Goal: Feedback & Contribution: Submit feedback/report problem

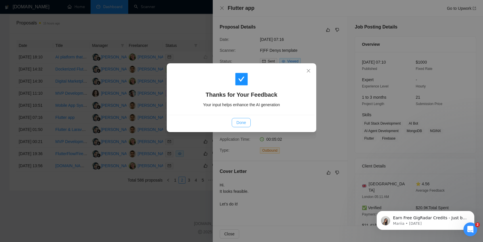
click at [241, 123] on span "Done" at bounding box center [240, 122] width 9 height 6
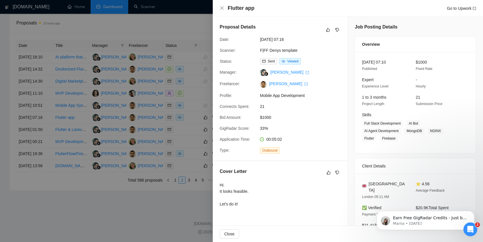
click at [167, 208] on div at bounding box center [241, 121] width 483 height 242
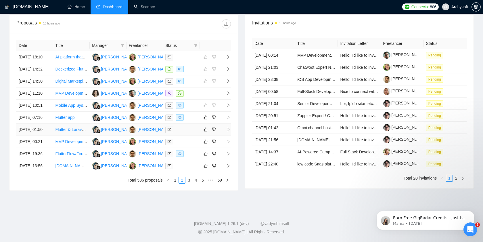
scroll to position [265, 0]
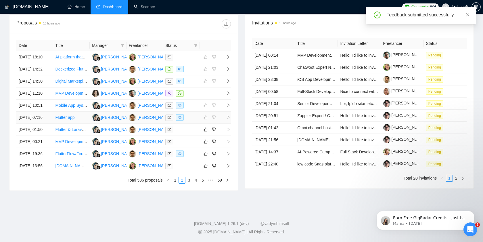
click at [199, 112] on td at bounding box center [181, 118] width 37 height 12
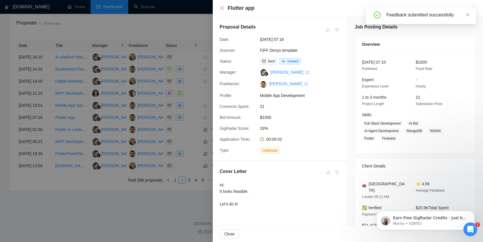
click at [154, 126] on div at bounding box center [241, 121] width 483 height 242
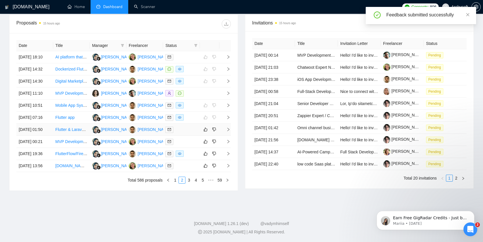
click at [194, 126] on div at bounding box center [181, 129] width 32 height 7
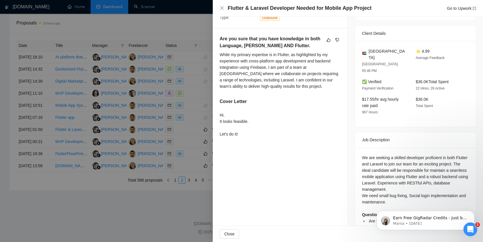
scroll to position [128, 0]
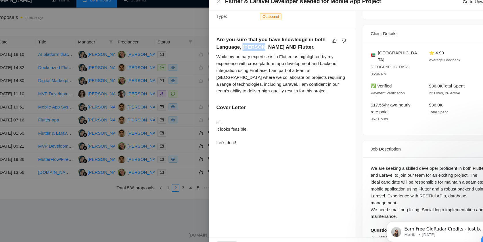
drag, startPoint x: 244, startPoint y: 50, endPoint x: 259, endPoint y: 50, distance: 15.5
click at [259, 50] on h5 "Are you sure that you have knowledge in both Language, Laravel AND Flutter." at bounding box center [271, 47] width 103 height 14
copy h5 "Laravel"
click at [339, 42] on icon "dislike" at bounding box center [337, 44] width 4 height 5
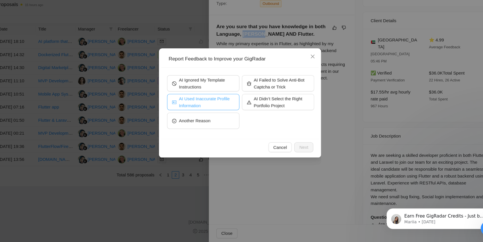
scroll to position [273, 0]
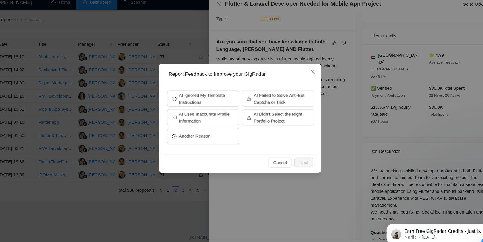
click at [327, 108] on div "Report Feedback to Improve your GigRadar AI Ignored My Template Instructions AI…" at bounding box center [241, 121] width 483 height 242
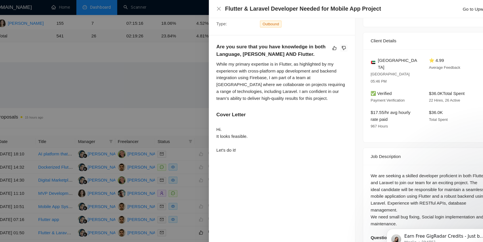
scroll to position [148, 0]
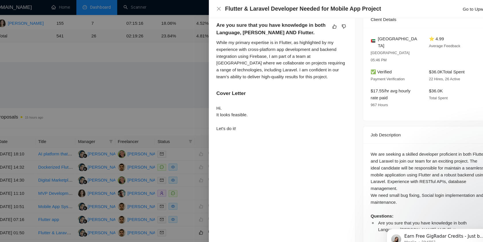
click at [184, 147] on div at bounding box center [241, 121] width 483 height 242
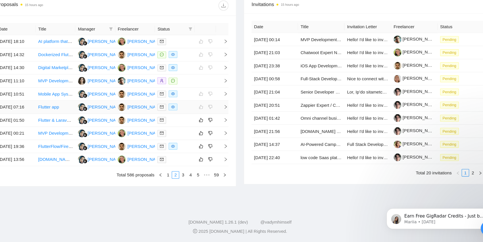
scroll to position [230, 0]
click at [202, 133] on button "button" at bounding box center [205, 129] width 7 height 7
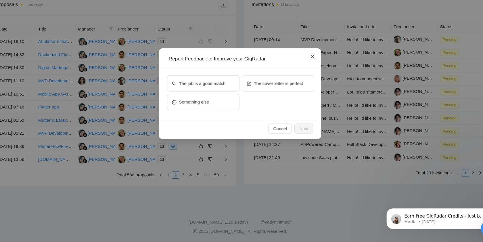
click at [312, 69] on span "Close" at bounding box center [309, 71] width 16 height 16
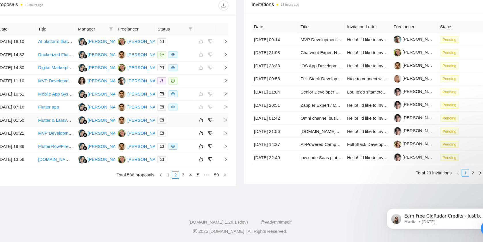
click at [192, 133] on div at bounding box center [181, 129] width 32 height 7
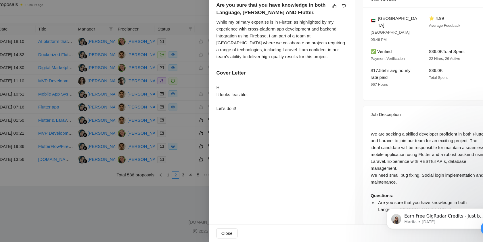
click at [185, 130] on div at bounding box center [241, 121] width 483 height 242
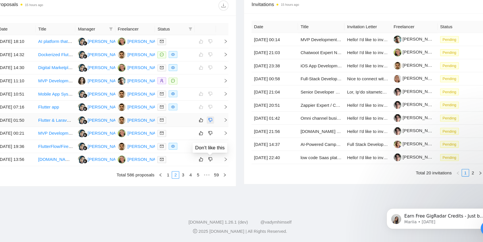
click at [216, 132] on icon "dislike" at bounding box center [214, 129] width 4 height 5
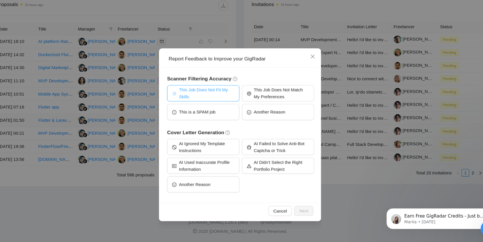
click at [223, 104] on span "This Job Does Not Fit My Skills" at bounding box center [210, 104] width 51 height 13
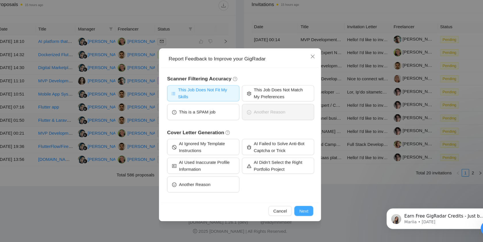
click at [303, 213] on span "Next" at bounding box center [300, 213] width 8 height 6
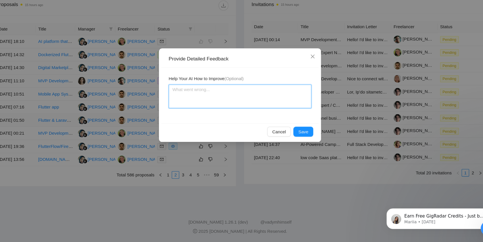
click at [230, 105] on textarea at bounding box center [242, 108] width 132 height 22
paste textarea "Laravel"
type textarea "Laravel"
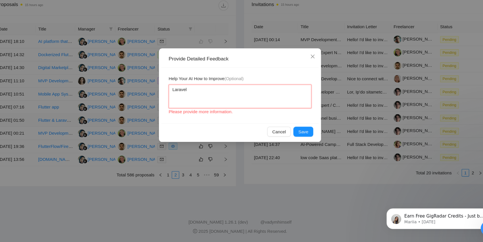
type textarea "Laravel"
type textarea "Laravel -"
type textarea "Laravel - i"
type textarea "Laravel - is"
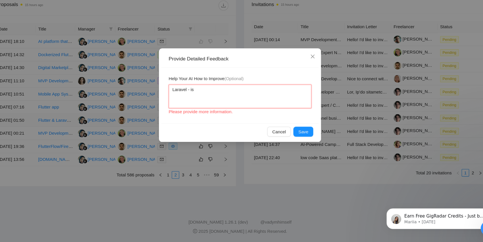
type textarea "Laravel - is"
type textarea "Laravel - is m"
type textarea "Laravel - is mo"
type textarea "Laravel - is m"
type textarea "Laravel - is"
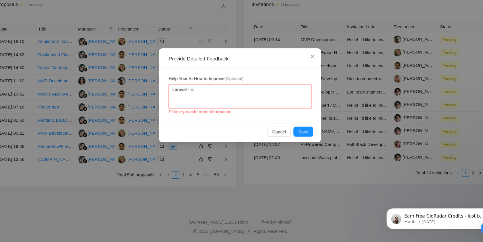
type textarea "Laravel - is n"
type textarea "Laravel - is no"
type textarea "Laravel - is not"
type textarea "Laravel - is not m"
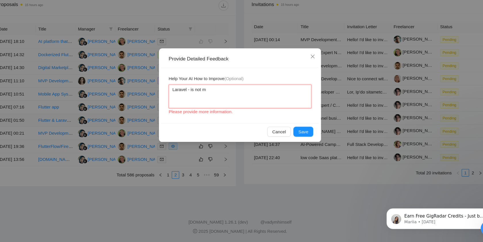
type textarea "Laravel - is not my"
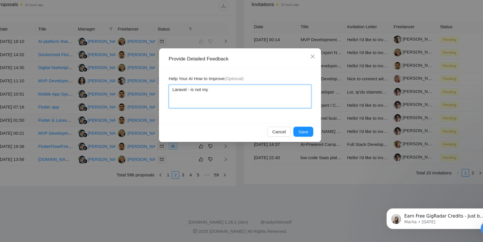
type textarea "Laravel - is not my s"
type textarea "Laravel - is not my sk"
type textarea "Laravel - is not my ski"
type textarea "Laravel - is not my skil"
type textarea "Laravel - is not my skill"
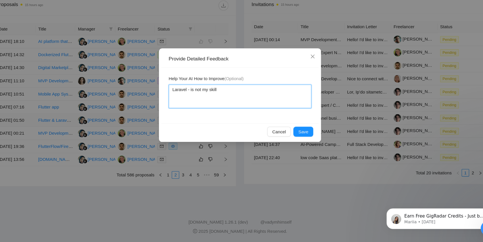
type textarea "Laravel - is not my skills"
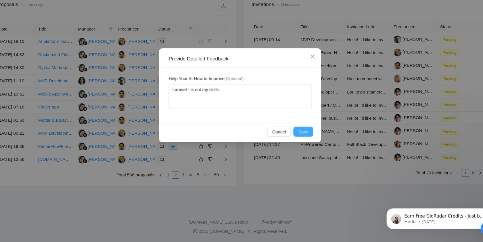
click at [297, 138] on span "Save" at bounding box center [299, 140] width 9 height 6
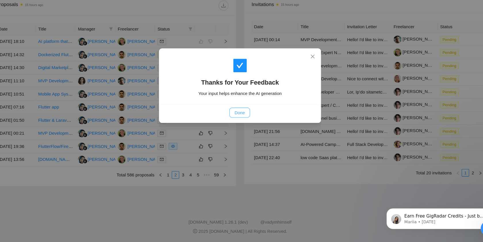
click at [240, 123] on span "Done" at bounding box center [240, 122] width 9 height 6
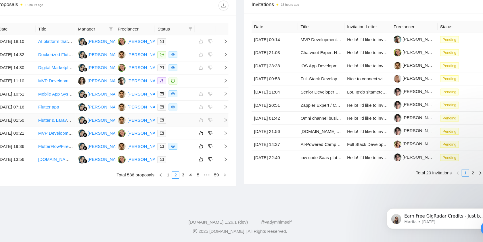
click at [194, 133] on div at bounding box center [181, 129] width 32 height 7
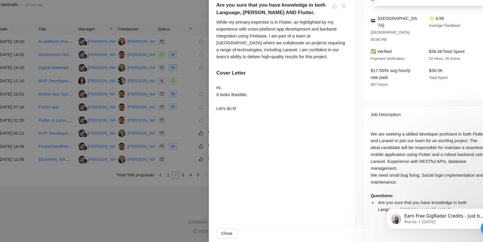
click at [194, 166] on div at bounding box center [241, 121] width 483 height 242
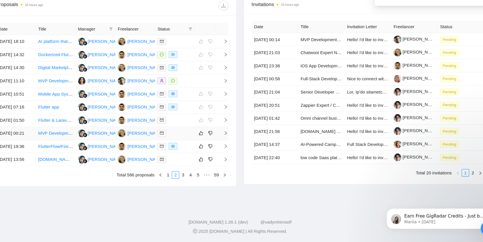
click at [191, 145] on div at bounding box center [181, 141] width 32 height 7
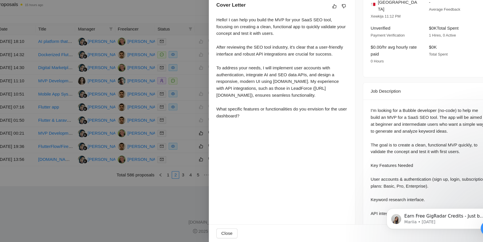
click at [345, 175] on div "Proposal Details Date: 05 Oct, 2025 00:21 Scanner: Bubble Taya #3 Status: Sent …" at bounding box center [280, 103] width 135 height 468
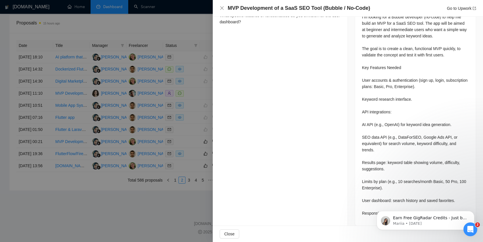
scroll to position [0, 0]
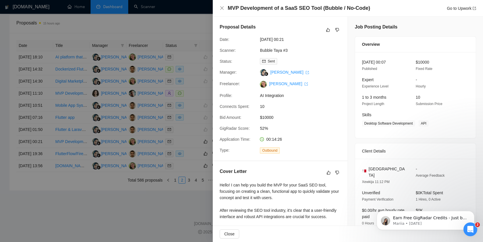
click at [177, 158] on div at bounding box center [241, 121] width 483 height 242
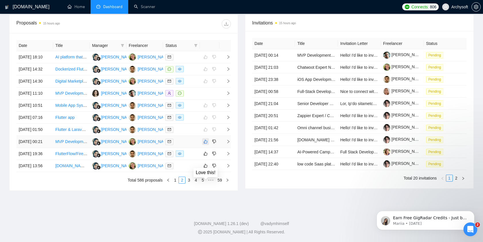
click at [206, 144] on icon "like" at bounding box center [206, 141] width 4 height 5
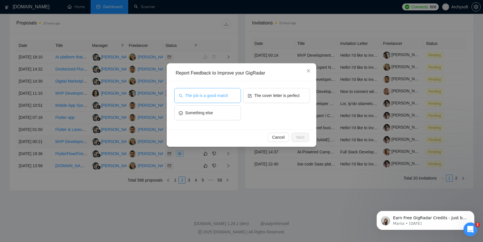
click at [221, 95] on span "The job is a good match" at bounding box center [206, 95] width 43 height 6
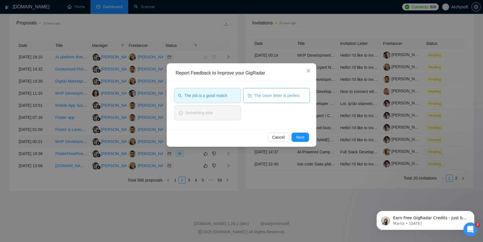
click at [254, 95] on button "The cover letter is perfect" at bounding box center [276, 95] width 67 height 15
click at [301, 141] on button "Next" at bounding box center [301, 137] width 18 height 9
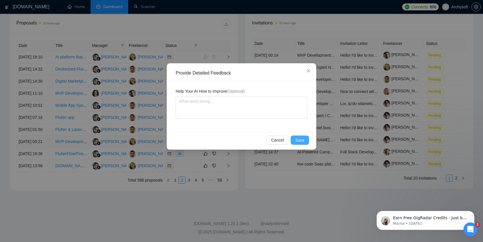
click at [298, 140] on span "Save" at bounding box center [299, 140] width 9 height 6
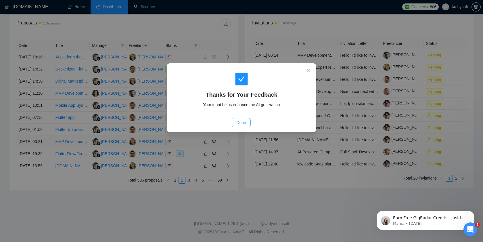
click at [244, 123] on span "Done" at bounding box center [240, 122] width 9 height 6
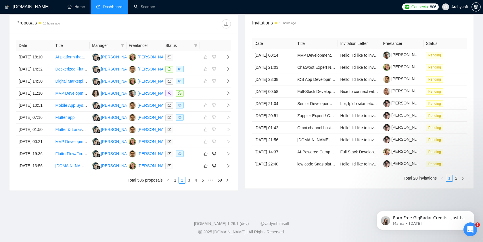
scroll to position [236, 0]
click at [193, 160] on td at bounding box center [181, 154] width 37 height 12
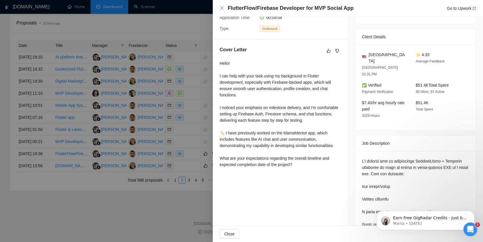
scroll to position [125, 0]
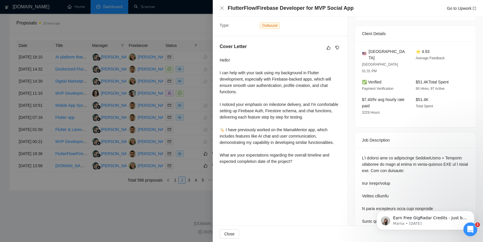
click at [186, 129] on div at bounding box center [241, 121] width 483 height 242
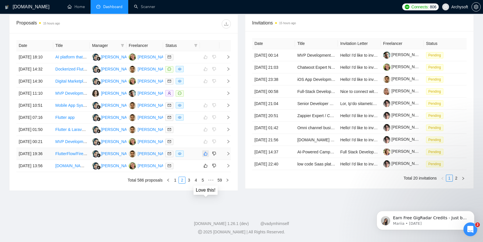
click at [206, 156] on icon "like" at bounding box center [206, 153] width 4 height 5
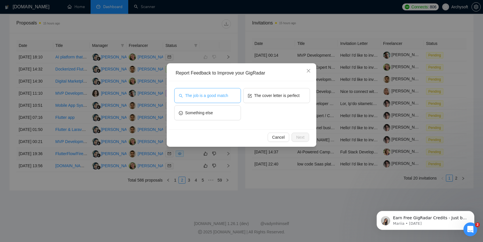
click at [224, 102] on button "The job is a good match" at bounding box center [207, 95] width 67 height 15
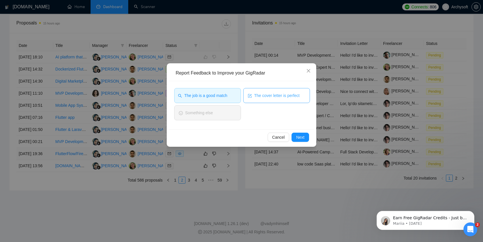
click at [265, 100] on button "The cover letter is perfect" at bounding box center [276, 95] width 67 height 15
click at [295, 134] on button "Next" at bounding box center [301, 137] width 18 height 9
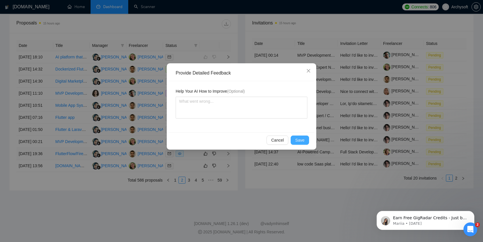
click at [299, 137] on span "Save" at bounding box center [299, 140] width 9 height 6
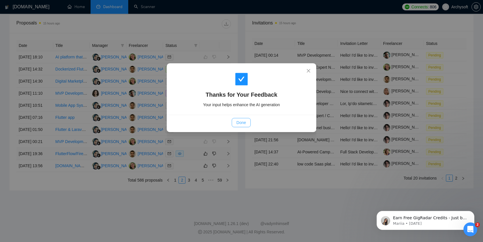
click at [249, 123] on button "Done" at bounding box center [241, 122] width 19 height 9
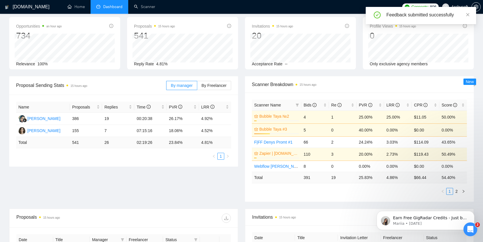
scroll to position [30, 0]
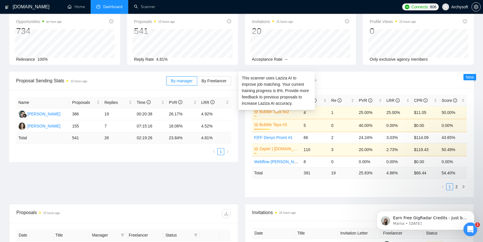
click at [297, 113] on link "Bubble Taya №2" at bounding box center [278, 111] width 39 height 6
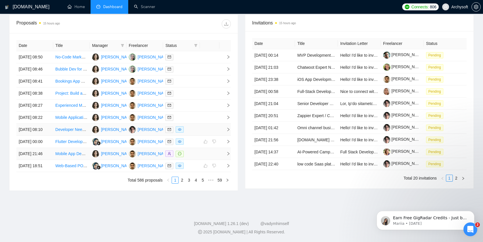
scroll to position [253, 0]
click at [183, 183] on link "2" at bounding box center [182, 180] width 6 height 6
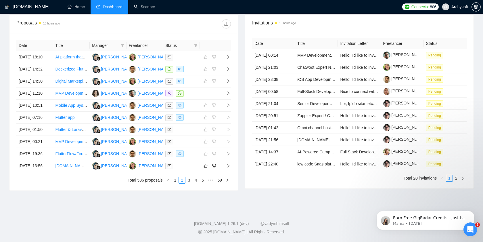
scroll to position [272, 0]
click at [196, 162] on div at bounding box center [181, 165] width 32 height 7
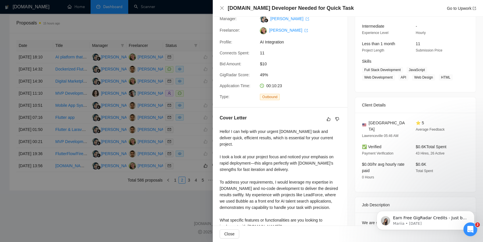
scroll to position [114, 0]
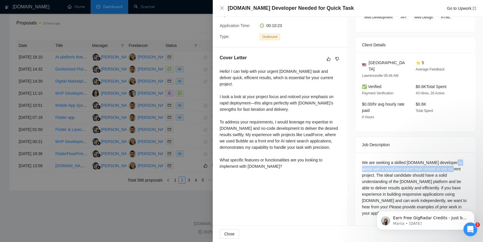
drag, startPoint x: 451, startPoint y: 155, endPoint x: 464, endPoint y: 163, distance: 15.6
click at [464, 163] on div "We are seeking a skilled Bubble.io developer to assist with a small but urgent …" at bounding box center [415, 187] width 107 height 57
copy div "assist with a small but urgent task related to our current"
drag, startPoint x: 377, startPoint y: 170, endPoint x: 450, endPoint y: 155, distance: 74.2
click at [450, 159] on div "We are seeking a skilled Bubble.io developer to assist with a small but urgent …" at bounding box center [415, 187] width 107 height 57
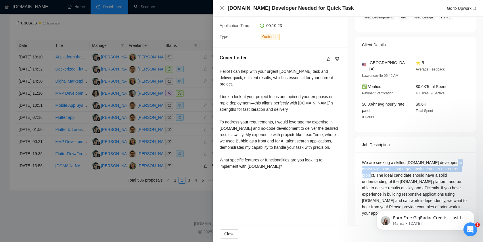
copy div "assist with a small but urgent task related to our current project."
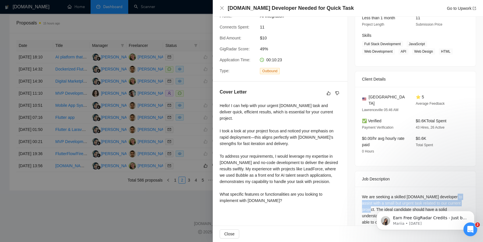
scroll to position [0, 0]
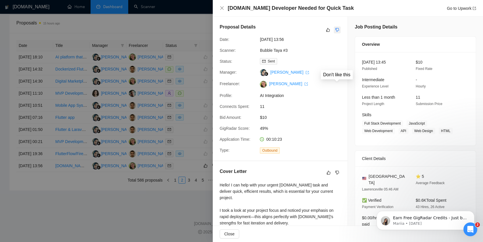
click at [338, 29] on icon "dislike" at bounding box center [337, 30] width 4 height 5
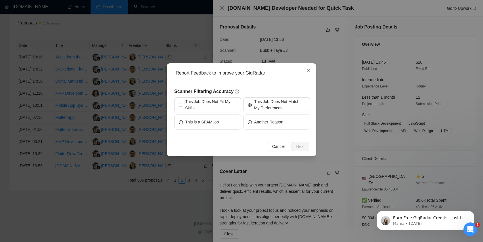
click at [307, 71] on icon "close" at bounding box center [308, 70] width 5 height 5
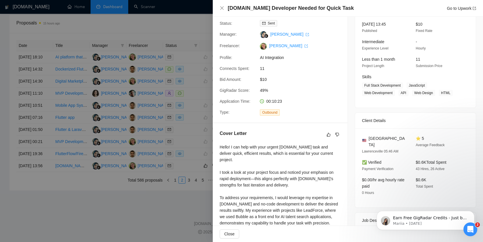
scroll to position [39, 0]
click at [182, 105] on div at bounding box center [241, 121] width 483 height 242
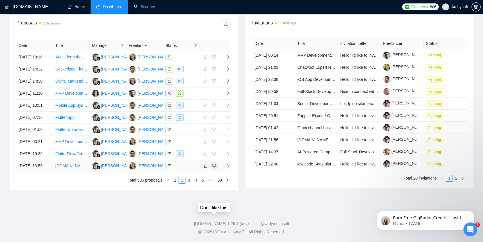
click at [214, 163] on icon "dislike" at bounding box center [214, 165] width 4 height 5
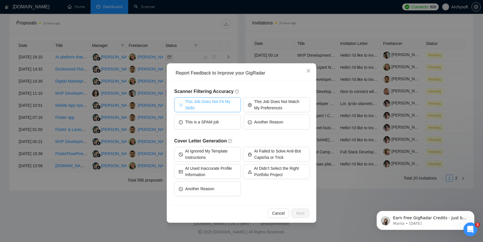
click at [228, 103] on span "This Job Does Not Fit My Skills" at bounding box center [210, 104] width 51 height 13
click at [301, 212] on span "Next" at bounding box center [300, 213] width 8 height 6
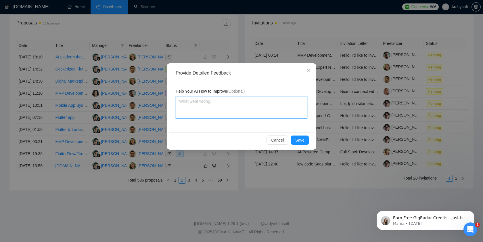
click at [221, 107] on textarea at bounding box center [242, 108] width 132 height 22
paste textarea "assist with a small but urgent task related to our current project."
type textarea "assist with a small but urgent task related to our current project."
type textarea "assist with a small but urgent task related to our current project"
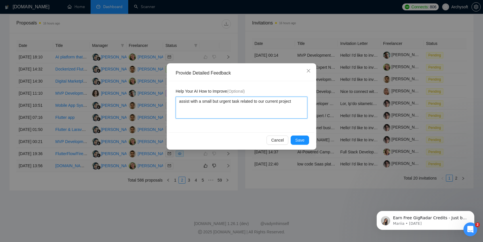
type textarea "assist with a small but urgent task related to our current project"
type textarea "assist with a small but urgent task related to our current project -"
click at [179, 100] on textarea "assist with a small but urgent task related to our current project -" at bounding box center [242, 108] width 132 height 22
type textarea "Wassist with a small but urgent task related to our current project -"
type textarea "Weassist with a small but urgent task related to our current project -"
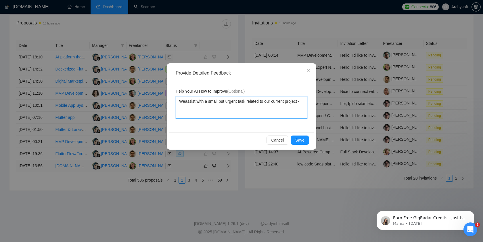
type textarea "We assist with a small but urgent task related to our current project -"
type textarea "We dassist with a small but urgent task related to our current project -"
type textarea "We doassist with a small but urgent task related to our current project -"
type textarea "We do assist with a small but urgent task related to our current project -"
type textarea "We do nassist with a small but urgent task related to our current project -"
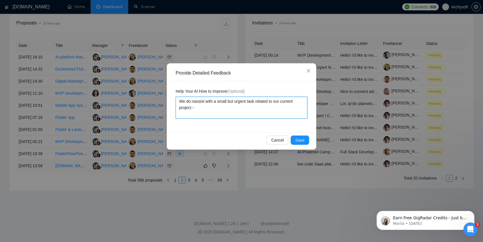
type textarea "We do noassist with a small but urgent task related to our current project -"
type textarea "We do notassist with a small but urgent task related to our current project -"
type textarea "We do not assist with a small but urgent task related to our current project -"
click at [202, 112] on textarea "We do not assist with a small but urgent task related to our current project -" at bounding box center [242, 108] width 132 height 22
type textarea "We do not assist with a small but urgent task related to our current project -"
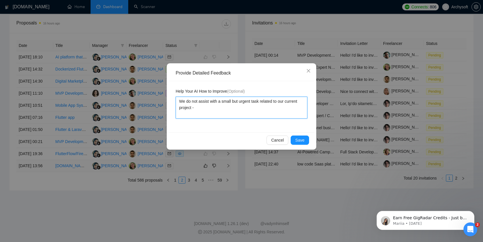
drag, startPoint x: 282, startPoint y: 101, endPoint x: 288, endPoint y: 101, distance: 6.9
click at [288, 101] on textarea "We do not assist with a small but urgent task related to our current project -" at bounding box center [242, 108] width 132 height 22
type textarea "We do not assist with a small but urgent task related to current project -"
click at [204, 110] on textarea "We do not assist with a small but urgent task related to current project -" at bounding box center [242, 108] width 132 height 22
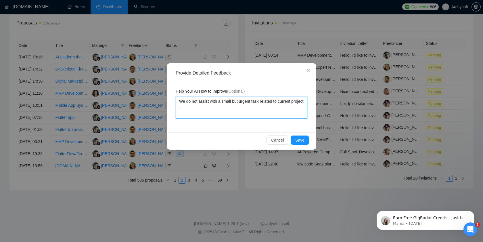
type textarea "We do not assist with a small but urgent task related to current project -="
type textarea "We do not assist with a small but urgent task related to current project -"
type textarea "We do not assist with a small but urgent task related to current project"
click at [301, 139] on span "Save" at bounding box center [299, 140] width 9 height 6
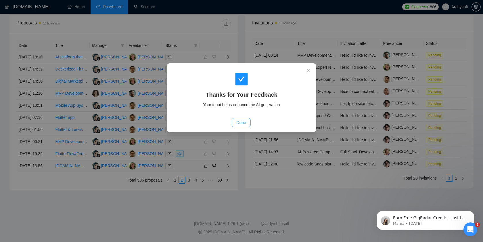
click at [245, 121] on span "Done" at bounding box center [240, 122] width 9 height 6
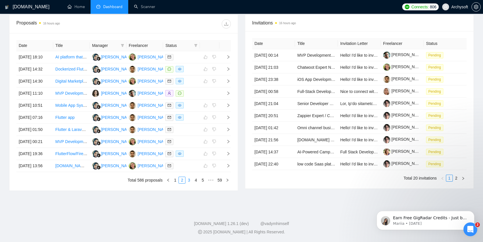
click at [190, 179] on link "3" at bounding box center [189, 180] width 6 height 6
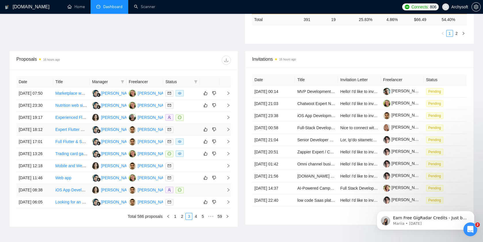
scroll to position [178, 0]
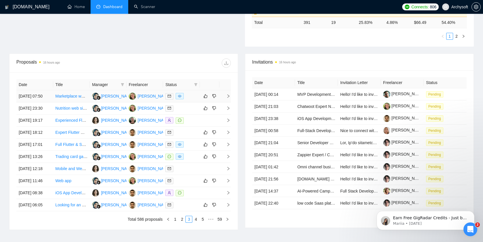
click at [197, 102] on td at bounding box center [181, 96] width 37 height 12
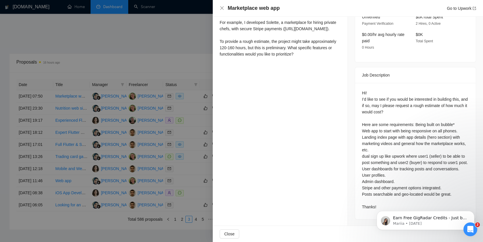
scroll to position [180, 0]
click at [327, 127] on div "Proposal Details Date: 04 Oct, 2025 07:50 Scanner: Bubble Taya #3 Status: Sent …" at bounding box center [280, 15] width 135 height 423
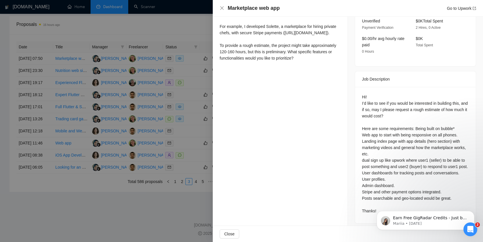
scroll to position [213, 0]
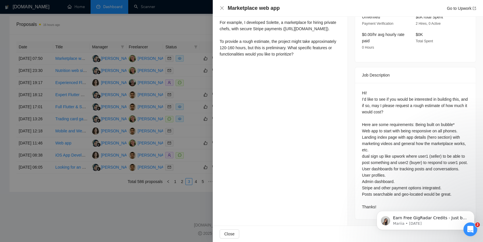
click at [376, 129] on div "Hi! I’d like to see if you would be interested in building this, and if so, may…" at bounding box center [415, 150] width 107 height 120
click at [155, 36] on div at bounding box center [241, 121] width 483 height 242
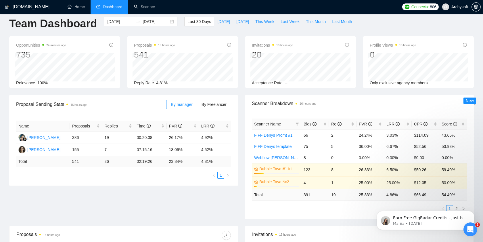
scroll to position [0, 0]
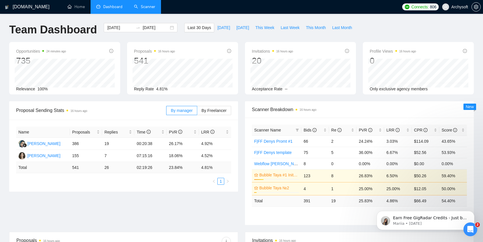
click at [155, 7] on link "Scanner" at bounding box center [144, 6] width 21 height 5
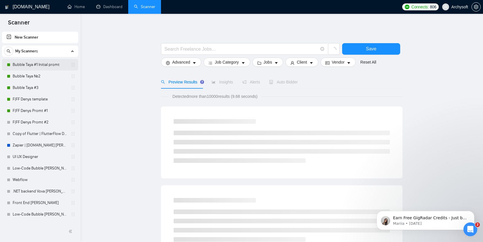
click at [47, 66] on link "Bubble Taya #1 Initial promt" at bounding box center [40, 65] width 55 height 12
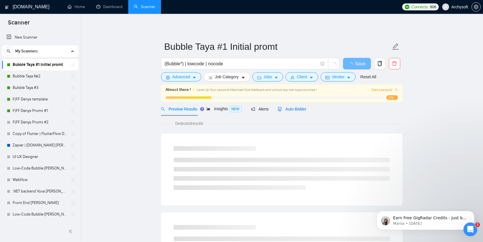
click at [302, 110] on span "Auto Bidder" at bounding box center [292, 109] width 28 height 5
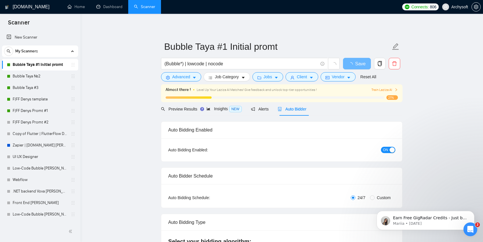
radio input "false"
radio input "true"
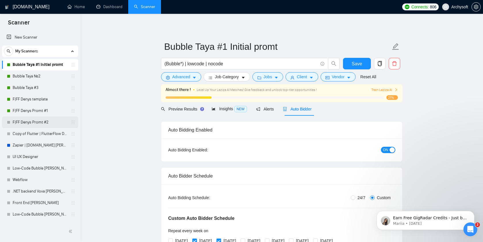
click at [37, 121] on link "F|FF Denys Promt #2" at bounding box center [40, 122] width 55 height 12
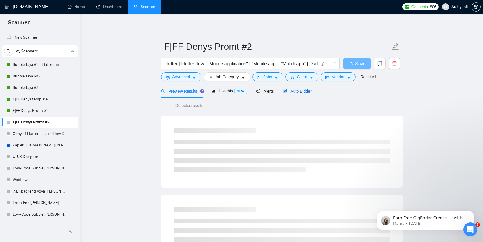
click at [289, 89] on span "Auto Bidder" at bounding box center [297, 91] width 28 height 5
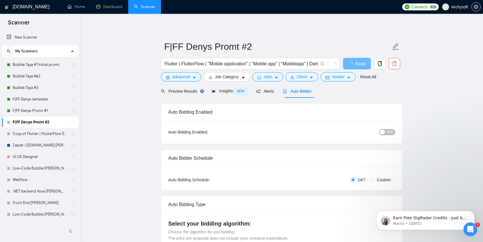
radio input "false"
radio input "true"
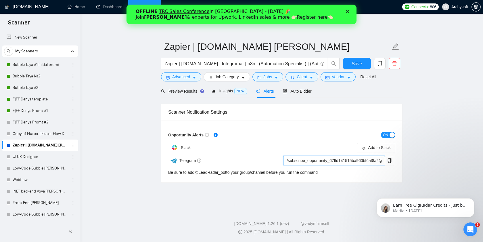
click at [377, 163] on input "/subscribe_opportunity_67ffd141515ba960bf6af8a2@LeadRadar_bot" at bounding box center [334, 160] width 102 height 9
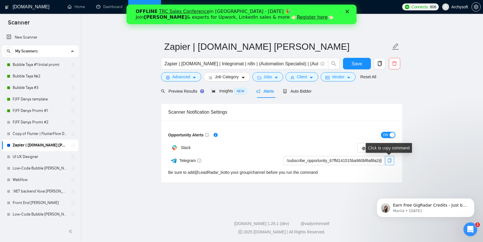
click at [392, 160] on icon "copy" at bounding box center [389, 160] width 5 height 5
click at [392, 159] on span "copy" at bounding box center [389, 160] width 9 height 5
click at [43, 58] on div "My Scanners Bubble Taya #1 Initial promt Bubble Taya №2 Bubble Taya #3 F|FF Den…" at bounding box center [40, 161] width 76 height 232
click at [43, 62] on link "Bubble Taya #1 Initial promt" at bounding box center [40, 65] width 55 height 12
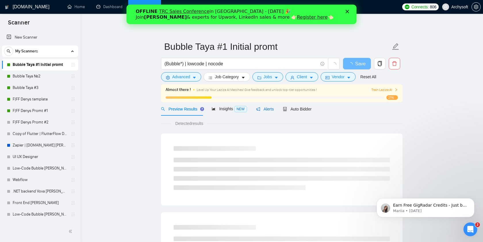
click at [263, 111] on span "Alerts" at bounding box center [265, 109] width 18 height 5
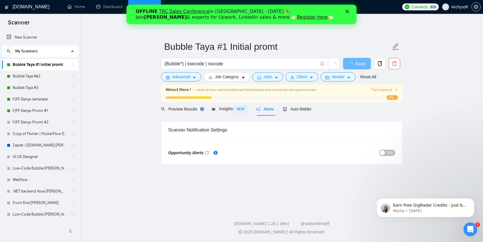
click at [384, 152] on div "button" at bounding box center [382, 152] width 5 height 5
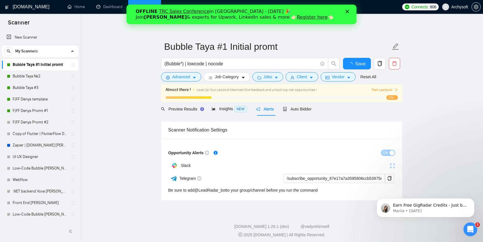
scroll to position [3, 0]
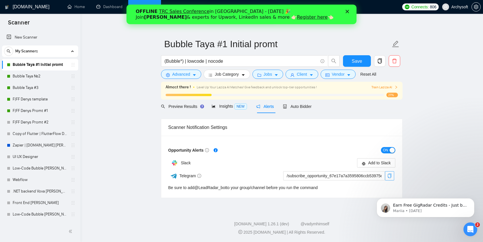
click at [389, 176] on icon "copy" at bounding box center [389, 175] width 5 height 5
click at [35, 112] on link "F|FF Denys Promt #1" at bounding box center [40, 111] width 55 height 12
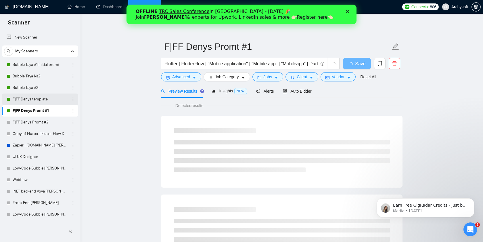
click at [35, 103] on link "F|FF Denys template" at bounding box center [40, 99] width 55 height 12
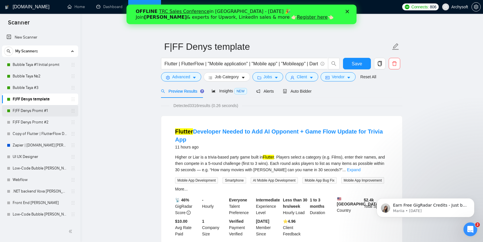
click at [32, 113] on link "F|FF Denys Promt #1" at bounding box center [40, 111] width 55 height 12
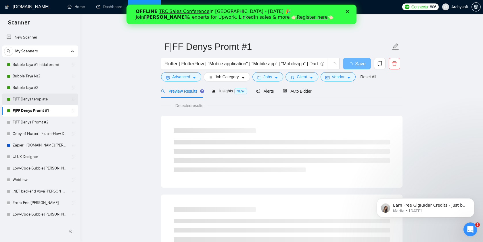
click at [38, 102] on link "F|FF Denys template" at bounding box center [40, 99] width 55 height 12
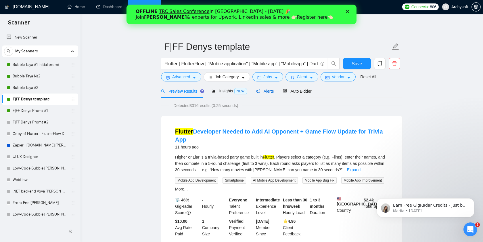
click at [267, 93] on span "Alerts" at bounding box center [265, 91] width 18 height 5
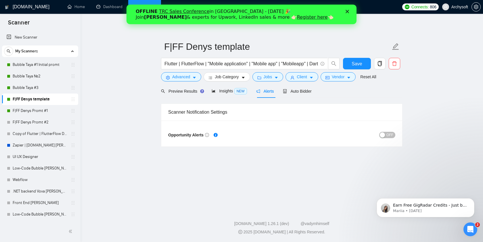
click at [387, 133] on span "OFF" at bounding box center [390, 135] width 7 height 6
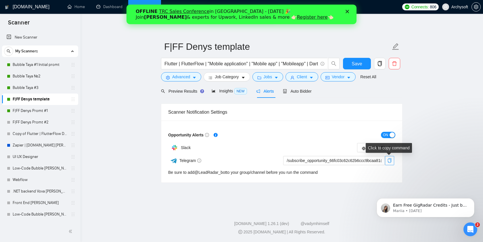
click at [389, 160] on icon "copy" at bounding box center [389, 160] width 5 height 5
click at [451, 109] on main "F|FF Denys template Flutter | FlutterFlow | "Mobile application" | "Mobile app"…" at bounding box center [282, 110] width 384 height 175
click at [133, 125] on main "F|FF Denys template Flutter | FlutterFlow | "Mobile application" | "Mobile app"…" at bounding box center [282, 110] width 384 height 175
click at [349, 10] on polygon "Close" at bounding box center [347, 11] width 3 height 3
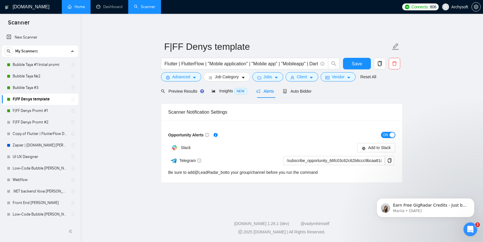
click at [77, 9] on link "Home" at bounding box center [76, 6] width 17 height 5
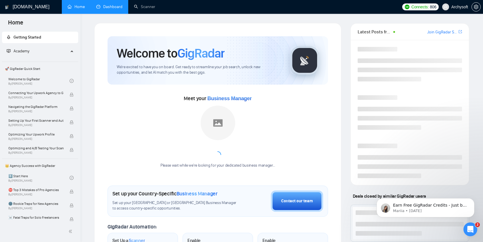
click at [111, 9] on link "Dashboard" at bounding box center [109, 6] width 26 height 5
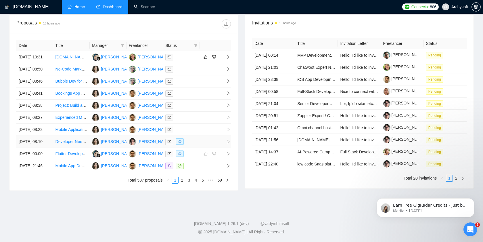
scroll to position [177, 0]
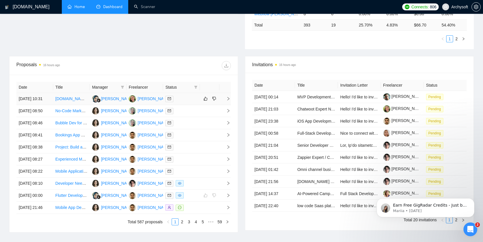
click at [191, 102] on div at bounding box center [181, 98] width 32 height 7
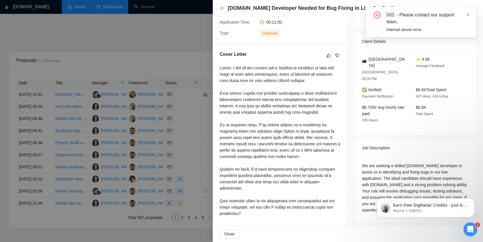
scroll to position [191, 0]
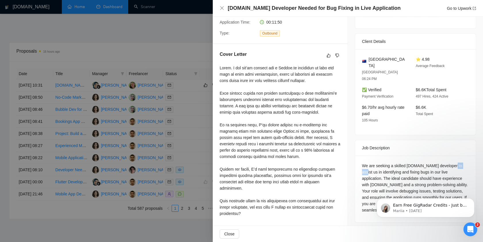
drag, startPoint x: 451, startPoint y: 151, endPoint x: 463, endPoint y: 152, distance: 12.4
click at [463, 162] on div "We are seeking a skilled Bubble.io developer to assist us in identifying and fi…" at bounding box center [415, 187] width 107 height 51
click at [452, 162] on div "We are seeking a skilled Bubble.io developer to assist us in identifying and fi…" at bounding box center [415, 187] width 107 height 51
drag, startPoint x: 452, startPoint y: 151, endPoint x: 456, endPoint y: 159, distance: 9.4
click at [456, 162] on div "We are seeking a skilled Bubble.io developer to assist us in identifying and fi…" at bounding box center [415, 187] width 107 height 51
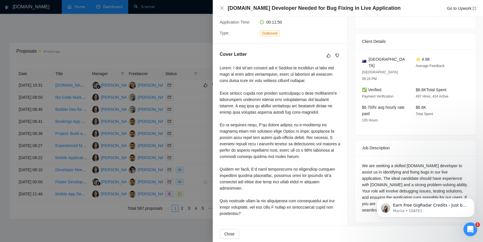
click at [186, 112] on div at bounding box center [241, 121] width 483 height 242
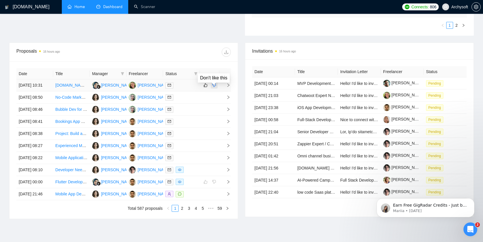
click at [215, 87] on icon "dislike" at bounding box center [214, 85] width 4 height 5
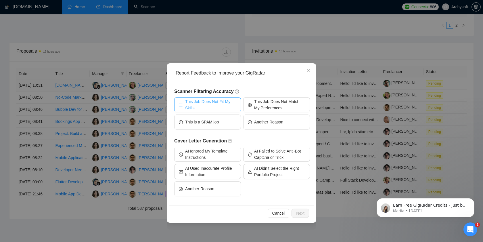
click at [219, 106] on span "This Job Does Not Fit My Skills" at bounding box center [210, 104] width 51 height 13
click at [304, 217] on button "Next" at bounding box center [301, 213] width 18 height 9
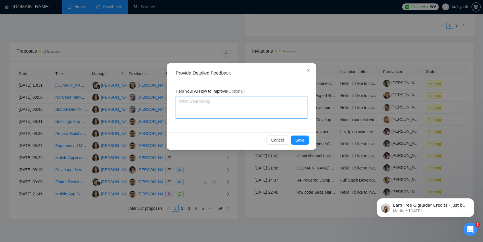
click at [222, 104] on textarea at bounding box center [242, 108] width 132 height 22
paste textarea "we do not provide assistance for fixing bugs or managing live application issues"
type textarea "we do not provide assistance for fixing bugs or managing live application issues"
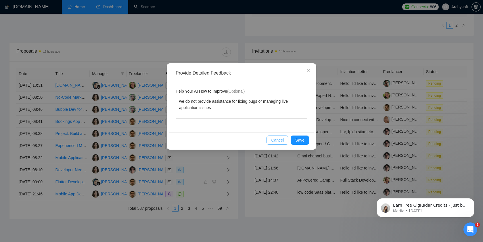
click at [276, 139] on span "Cancel" at bounding box center [277, 140] width 13 height 6
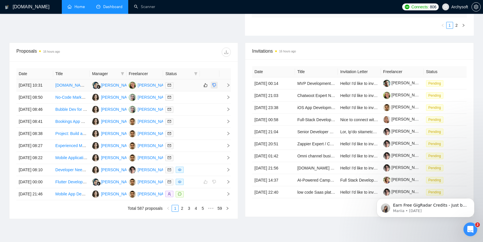
click at [217, 88] on button "button" at bounding box center [214, 85] width 7 height 7
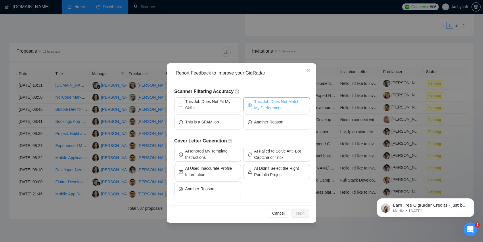
click at [265, 108] on span "This Job Does Not Match My Preferences" at bounding box center [279, 104] width 51 height 13
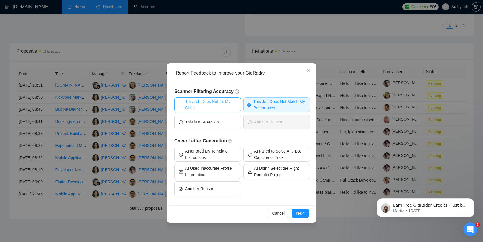
click at [213, 105] on span "This Job Does Not Fit My Skills" at bounding box center [210, 104] width 51 height 13
click at [279, 108] on span "This Job Does Not Match My Preferences" at bounding box center [279, 104] width 53 height 13
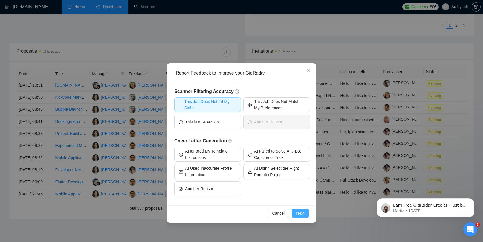
click at [299, 212] on span "Next" at bounding box center [300, 213] width 8 height 6
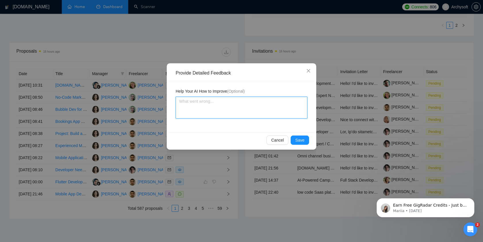
click at [251, 106] on textarea at bounding box center [242, 108] width 132 height 22
paste textarea "we do not provide assistance for fixing bugs or managing live application issues"
type textarea "we do not provide assistance for fixing bugs or managing live application issues"
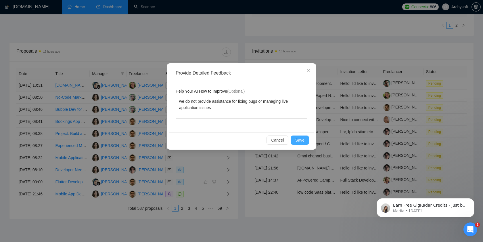
click at [302, 142] on span "Save" at bounding box center [299, 140] width 9 height 6
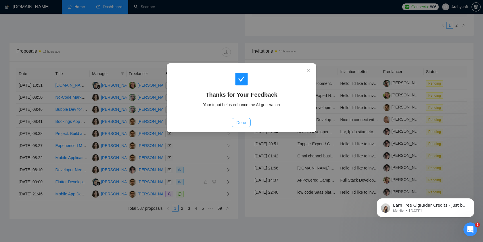
click at [247, 122] on button "Done" at bounding box center [241, 122] width 19 height 9
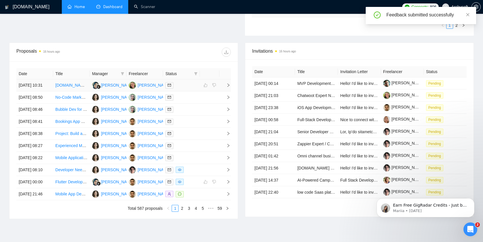
click at [193, 87] on div at bounding box center [181, 85] width 32 height 7
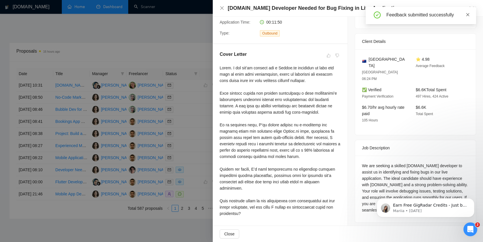
click at [469, 16] on icon "close" at bounding box center [468, 15] width 4 height 4
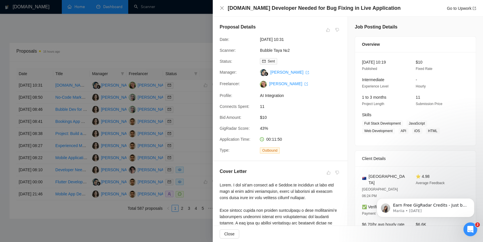
scroll to position [117, 0]
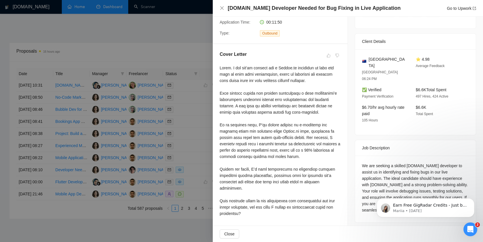
click at [183, 128] on div at bounding box center [241, 121] width 483 height 242
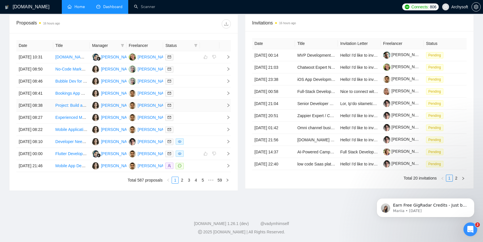
scroll to position [274, 0]
click at [183, 180] on link "2" at bounding box center [182, 180] width 6 height 6
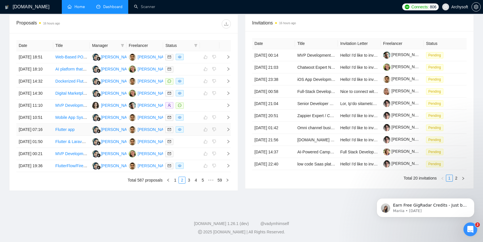
scroll to position [274, 0]
click at [190, 179] on link "3" at bounding box center [189, 180] width 6 height 6
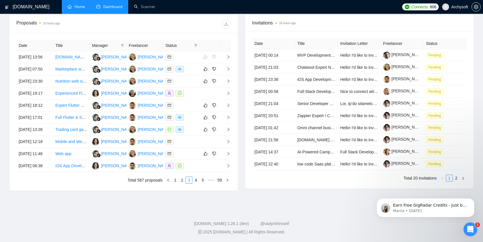
scroll to position [242, 0]
click at [198, 63] on td at bounding box center [181, 69] width 37 height 12
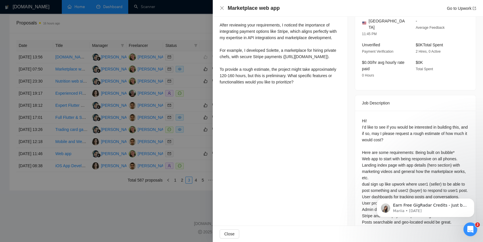
scroll to position [213, 0]
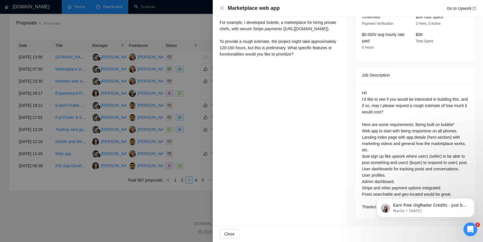
click at [188, 79] on div at bounding box center [241, 121] width 483 height 242
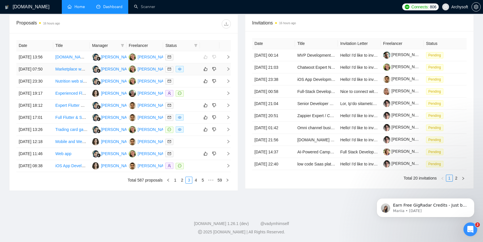
click at [196, 66] on div at bounding box center [181, 69] width 32 height 7
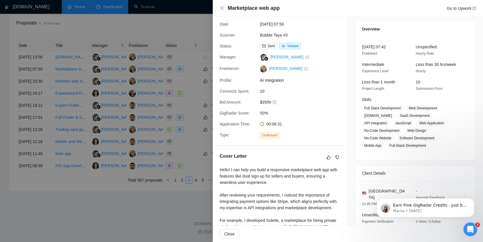
scroll to position [0, 0]
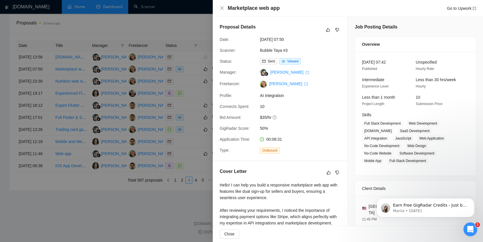
click at [213, 61] on div "Proposal Details Date: 04 Oct, 2025 07:50 Scanner: Bubble Taya #3 Status: Sent …" at bounding box center [280, 89] width 135 height 144
click at [202, 55] on div at bounding box center [241, 121] width 483 height 242
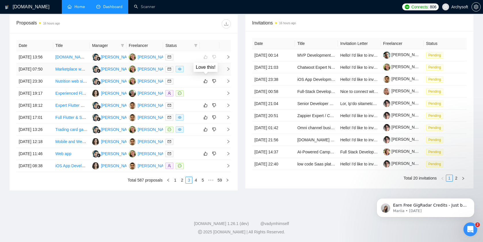
click at [207, 67] on icon "like" at bounding box center [206, 69] width 4 height 4
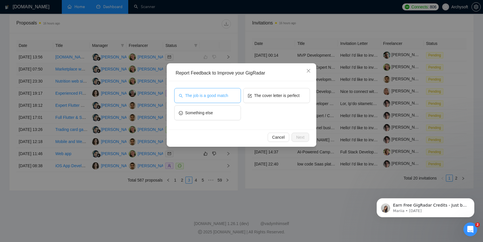
click at [184, 95] on button "The job is a good match" at bounding box center [207, 95] width 67 height 15
click at [282, 106] on div "The job is a good match The cover letter is perfect Something else" at bounding box center [242, 105] width 136 height 35
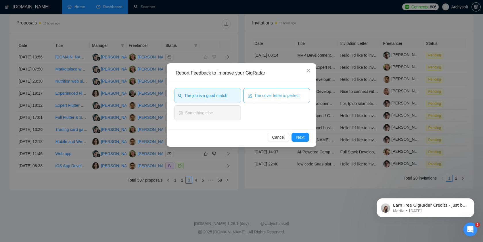
click at [279, 100] on button "The cover letter is perfect" at bounding box center [276, 95] width 67 height 15
click at [301, 138] on span "Next" at bounding box center [300, 137] width 8 height 6
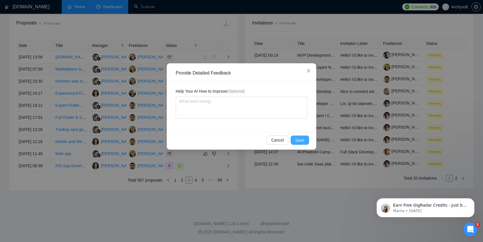
click at [303, 139] on span "Save" at bounding box center [299, 140] width 9 height 6
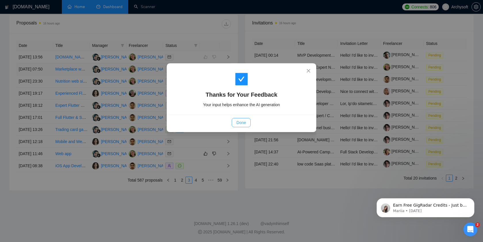
click at [245, 123] on span "Done" at bounding box center [240, 122] width 9 height 6
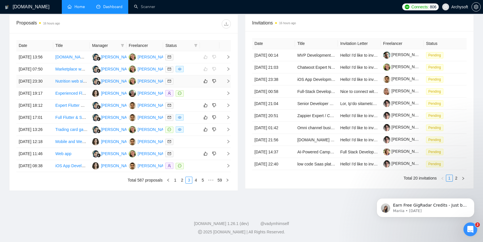
click at [192, 83] on div at bounding box center [181, 81] width 32 height 7
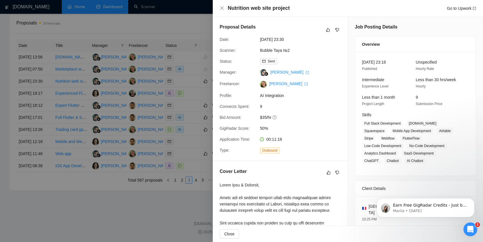
click at [179, 115] on div at bounding box center [241, 121] width 483 height 242
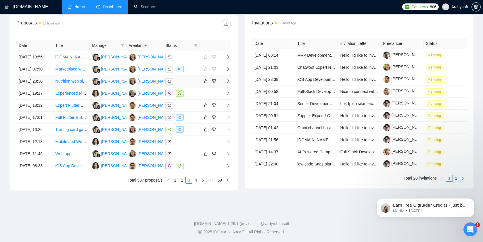
click at [188, 85] on td at bounding box center [181, 81] width 37 height 12
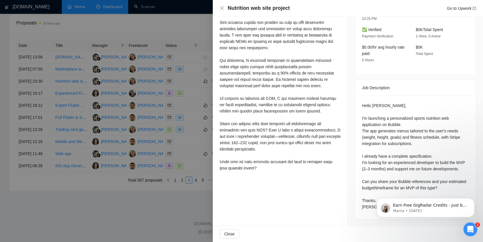
scroll to position [249, 0]
click at [475, 199] on button "Dismiss notification" at bounding box center [472, 199] width 7 height 7
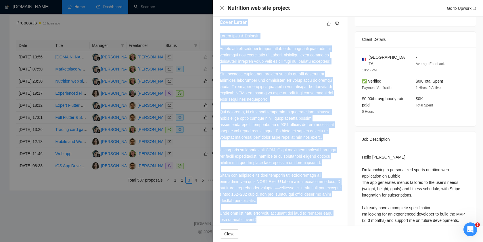
scroll to position [133, 0]
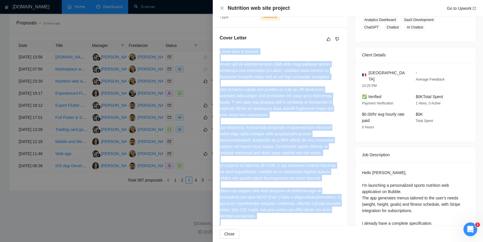
drag, startPoint x: 261, startPoint y: 211, endPoint x: 218, endPoint y: 47, distance: 169.6
click at [218, 47] on div "Cover Letter" at bounding box center [280, 138] width 135 height 220
copy div "Hello Nino & Baptiste, Thank you for sharing details about your personalized sp…"
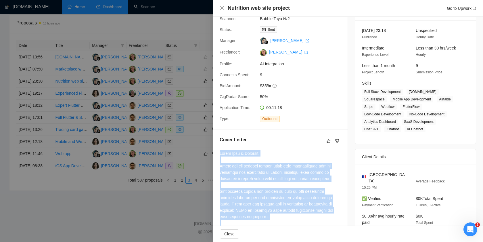
scroll to position [0, 0]
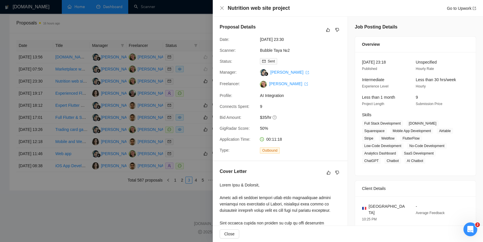
click at [162, 85] on div at bounding box center [241, 121] width 483 height 242
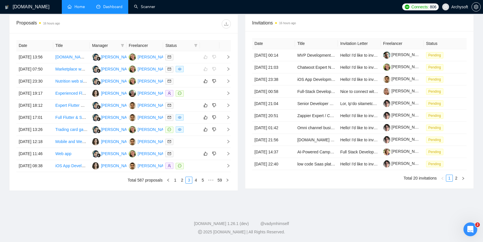
scroll to position [246, 0]
click at [192, 66] on div at bounding box center [181, 69] width 32 height 7
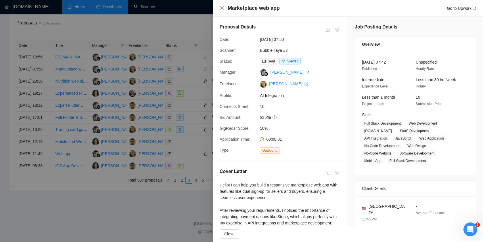
click at [186, 66] on div at bounding box center [241, 121] width 483 height 242
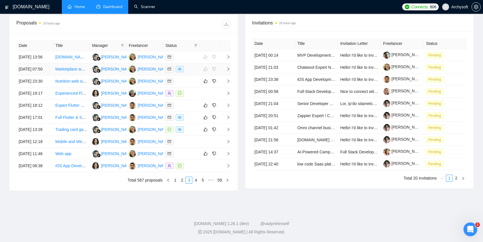
click at [192, 66] on div at bounding box center [181, 69] width 32 height 7
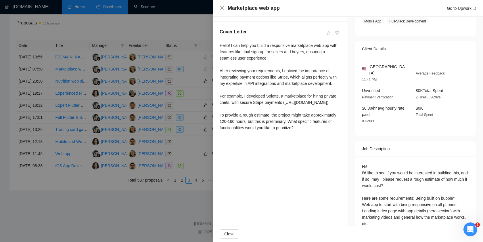
scroll to position [125, 0]
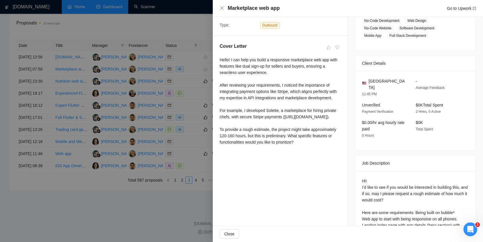
click at [194, 118] on div at bounding box center [241, 121] width 483 height 242
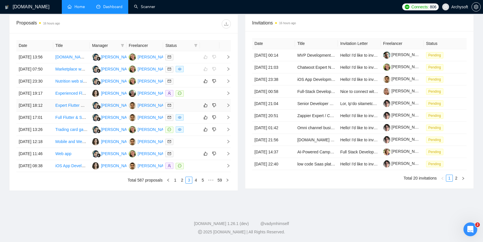
click at [197, 104] on div at bounding box center [181, 105] width 32 height 7
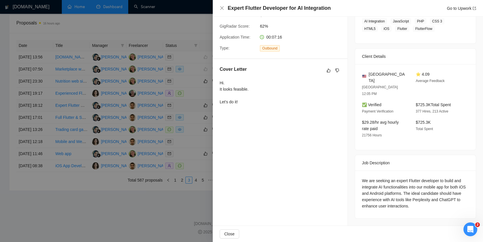
scroll to position [88, 0]
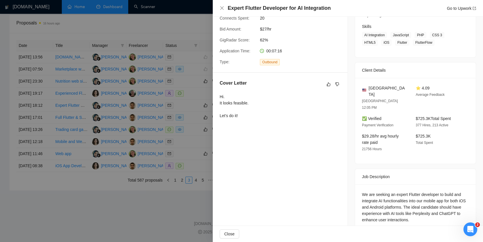
click at [198, 112] on div at bounding box center [241, 121] width 483 height 242
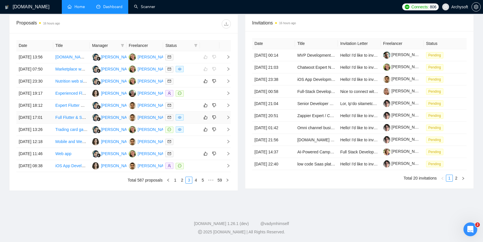
click at [197, 120] on div at bounding box center [181, 117] width 32 height 7
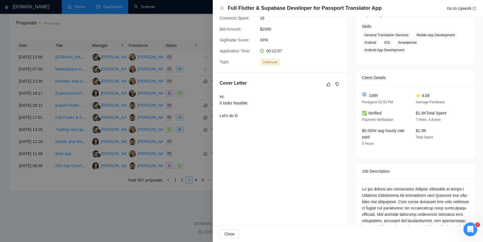
click at [194, 123] on div at bounding box center [241, 121] width 483 height 242
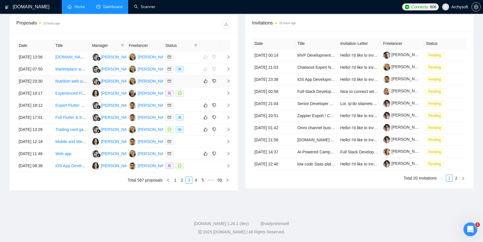
click at [194, 78] on div at bounding box center [181, 81] width 32 height 7
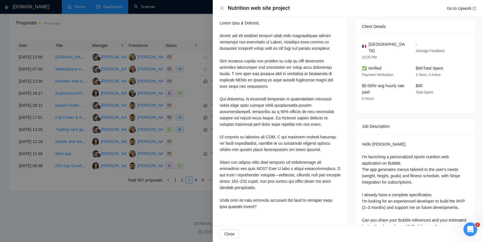
scroll to position [163, 0]
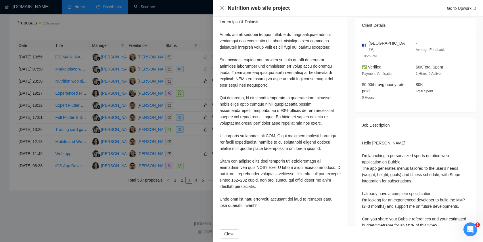
click at [209, 121] on div at bounding box center [241, 121] width 483 height 242
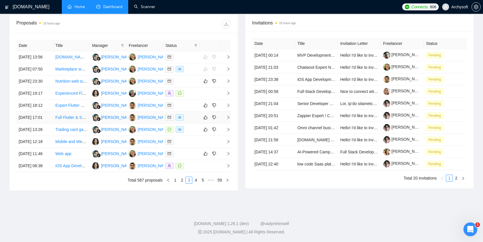
click at [193, 124] on td at bounding box center [181, 118] width 37 height 12
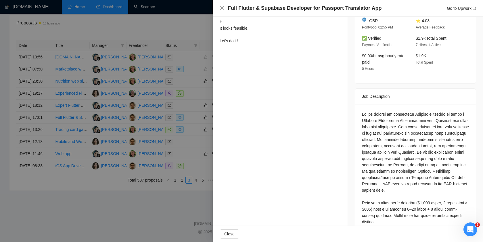
click at [187, 134] on div at bounding box center [241, 121] width 483 height 242
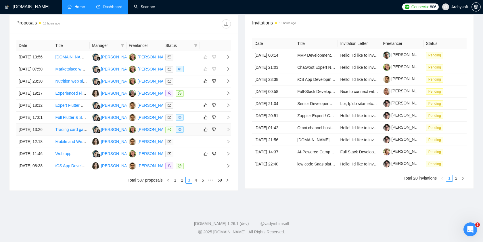
click at [190, 133] on div at bounding box center [181, 129] width 32 height 7
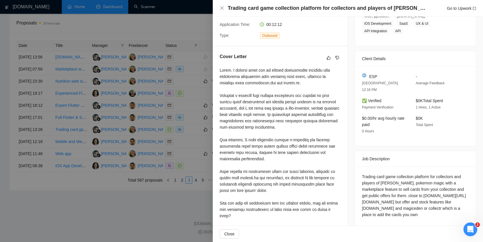
scroll to position [242, 0]
click at [168, 112] on div at bounding box center [241, 121] width 483 height 242
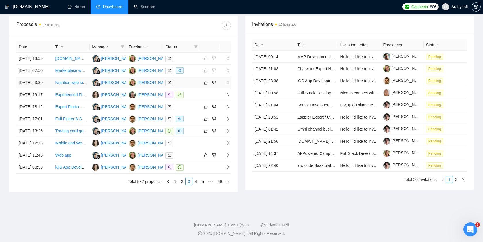
scroll to position [202, 0]
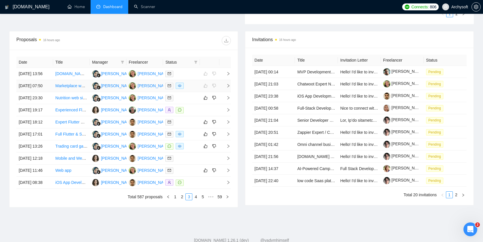
click at [189, 89] on div at bounding box center [181, 86] width 32 height 7
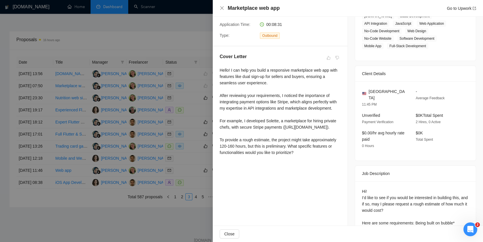
click at [175, 170] on div at bounding box center [241, 121] width 483 height 242
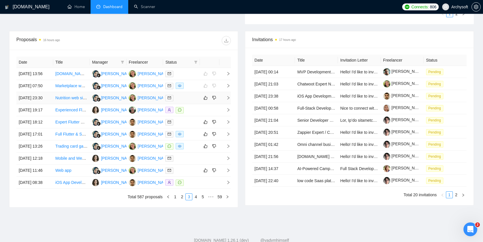
click at [193, 101] on div at bounding box center [181, 98] width 32 height 7
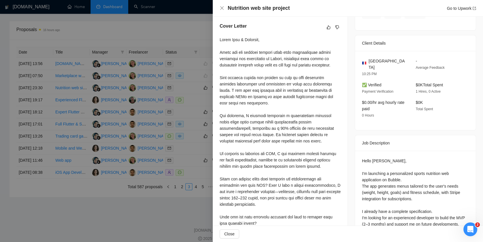
scroll to position [200, 0]
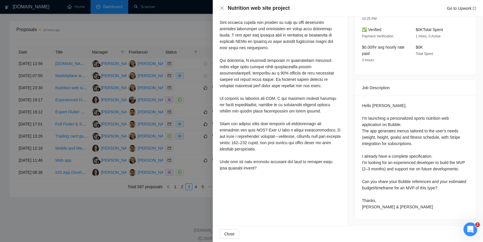
click at [221, 138] on div at bounding box center [280, 76] width 121 height 190
click at [203, 127] on div at bounding box center [241, 121] width 483 height 242
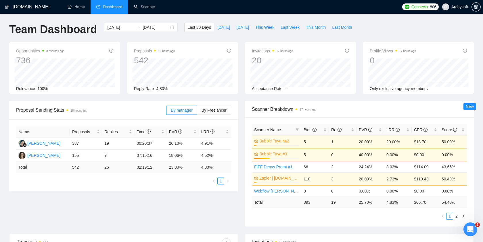
scroll to position [0, 0]
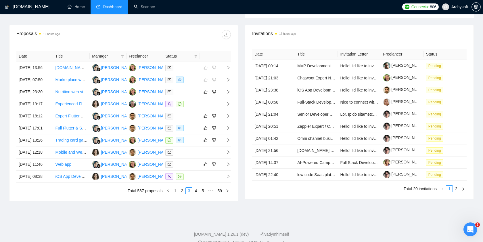
scroll to position [202, 0]
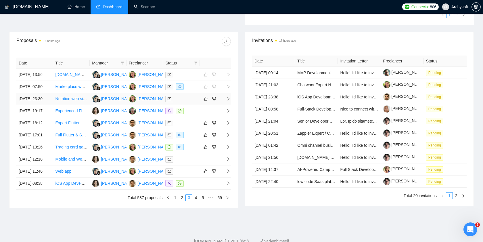
click at [188, 102] on div at bounding box center [181, 98] width 32 height 7
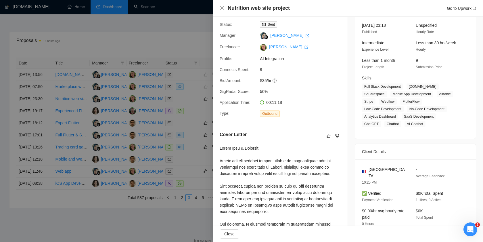
scroll to position [0, 0]
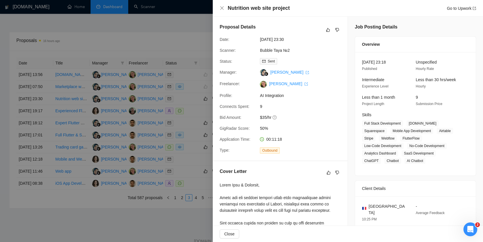
click at [183, 120] on div at bounding box center [241, 121] width 483 height 242
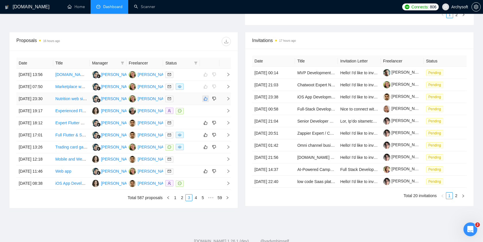
click at [206, 101] on icon "like" at bounding box center [206, 98] width 4 height 5
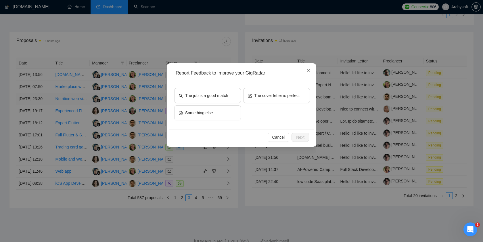
click at [309, 69] on icon "close" at bounding box center [308, 70] width 5 height 5
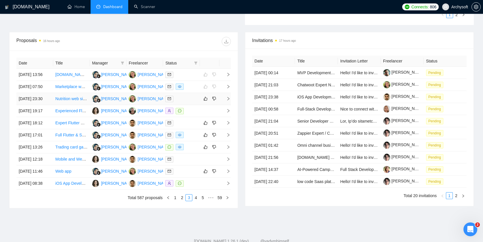
click at [225, 105] on td at bounding box center [225, 99] width 12 height 12
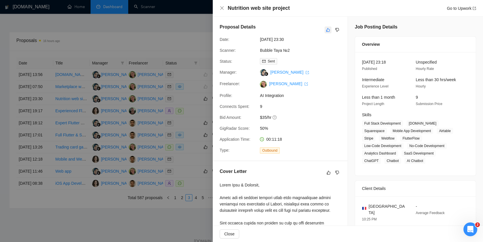
click at [330, 32] on icon "like" at bounding box center [328, 30] width 4 height 5
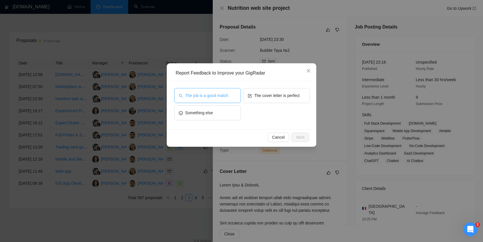
click at [231, 91] on button "The job is a good match" at bounding box center [207, 95] width 67 height 15
click at [301, 138] on span "Next" at bounding box center [300, 137] width 8 height 6
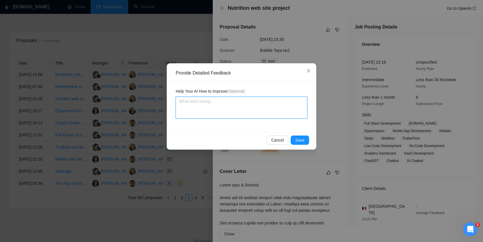
click at [255, 107] on textarea at bounding box center [242, 108] width 132 height 22
click at [304, 139] on span "Save" at bounding box center [299, 140] width 9 height 6
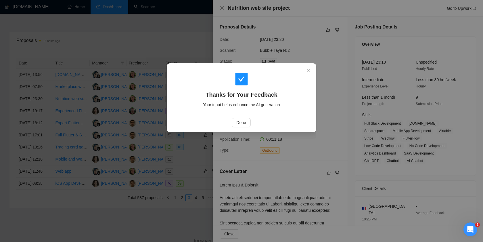
click at [340, 175] on div "Thanks for Your Feedback Your input helps enhance the AI generation Done" at bounding box center [241, 121] width 483 height 242
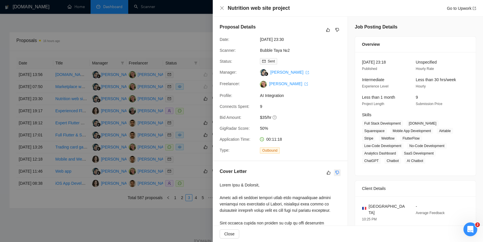
click at [339, 174] on icon "dislike" at bounding box center [337, 172] width 4 height 5
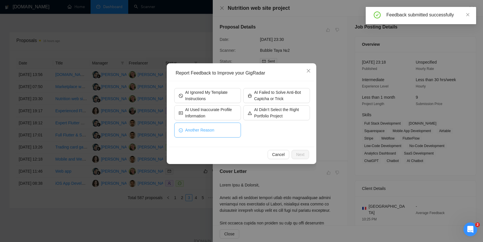
click at [228, 129] on button "Another Reason" at bounding box center [207, 130] width 67 height 15
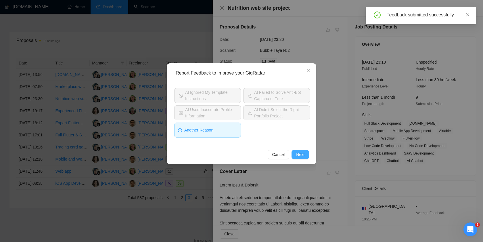
click at [297, 154] on span "Next" at bounding box center [300, 154] width 8 height 6
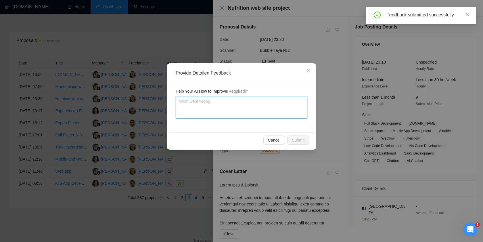
click at [233, 111] on textarea at bounding box center [242, 108] width 132 height 22
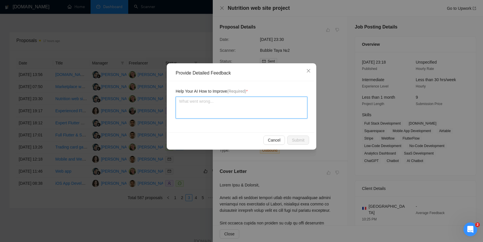
type textarea "t"
type textarea "to"
type textarea "too"
type textarea "too l"
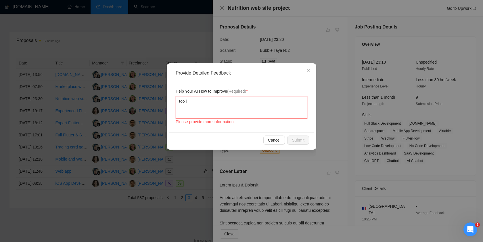
type textarea "too lo"
type textarea "too lon"
type textarea "too long"
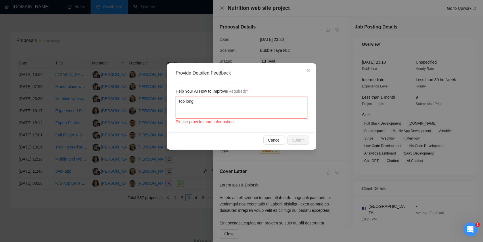
type textarea "too lon"
type textarea "too lo"
type textarea "too l"
type textarea "too"
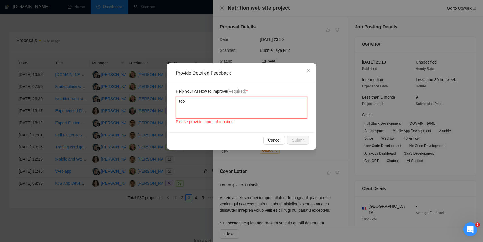
type textarea "to"
type textarea "t"
type textarea "c"
type textarea "co"
type textarea "coe"
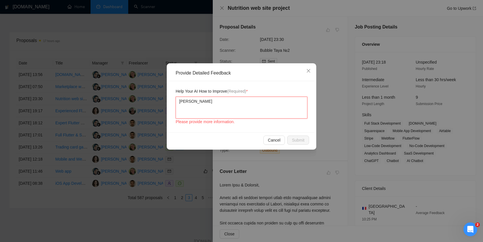
type textarea "coen"
type textarea "coe"
type textarea "co"
type textarea "con"
type textarea "cone"
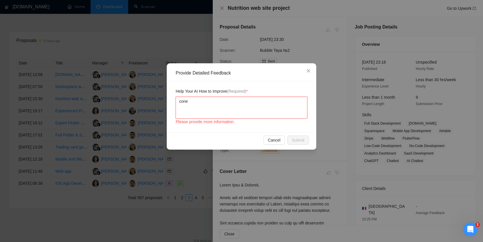
type textarea "coner"
type textarea "cone"
type textarea "con"
type textarea "co"
type textarea "cov"
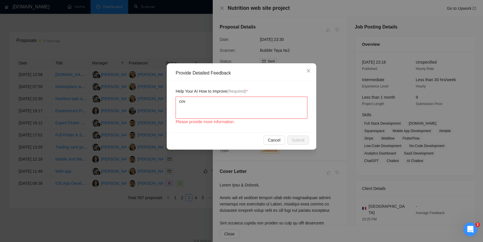
type textarea "cove"
type textarea "cover"
type textarea "cover l"
type textarea "cover le"
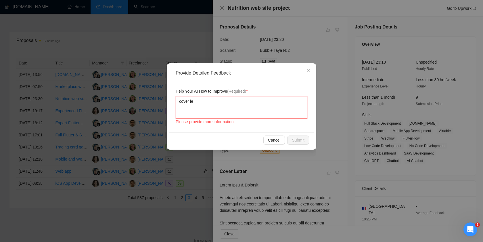
type textarea "cover let"
type textarea "cover lett"
type textarea "cover lette"
type textarea "cover lettei"
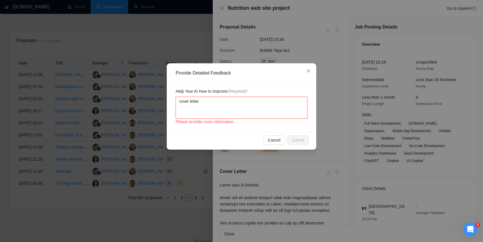
type textarea "cover lettei i"
type textarea "cover lettei is"
type textarea "cover lettei i"
type textarea "cover lettei"
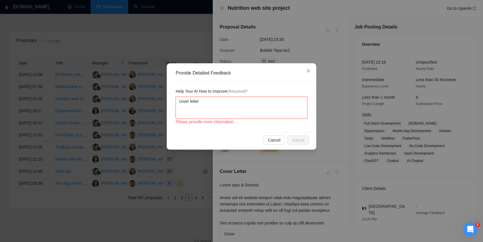
type textarea "cover lette"
type textarea "cover letter"
type textarea "cover letter s"
type textarea "cover letter st"
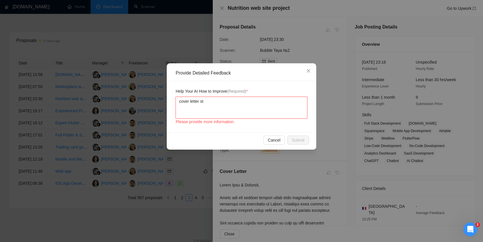
type textarea "cover letter ste"
type textarea "cover letter st"
type textarea "cover letter s"
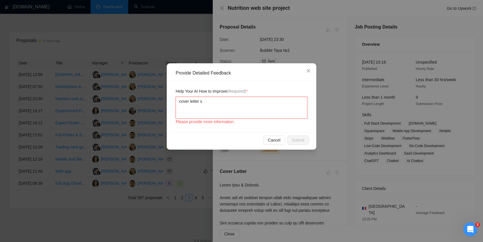
type textarea "cover letter"
type textarea "cover letter a"
type textarea "cover letter at"
type textarea "cover letter ate"
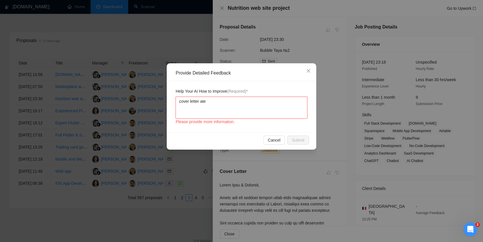
type textarea "cover letter ate t"
type textarea "cover letter ate to"
type textarea "cover letter ate too"
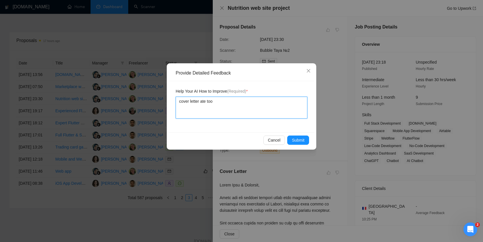
type textarea "cover letter ate too l"
type textarea "cover letter ate too lo"
type textarea "cover letter ate too lon"
type textarea "cover letter ate too long"
click at [307, 142] on button "Submit" at bounding box center [298, 139] width 22 height 9
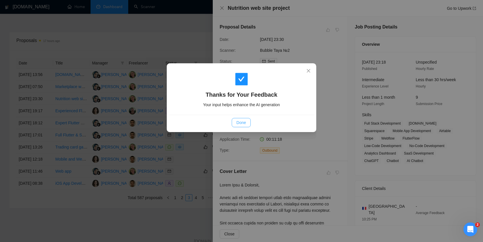
click at [241, 123] on span "Done" at bounding box center [240, 122] width 9 height 6
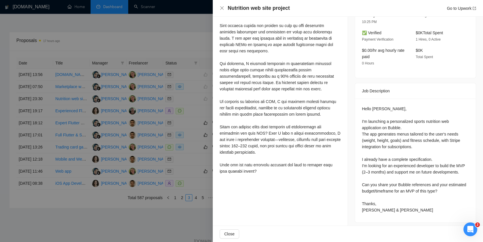
scroll to position [200, 0]
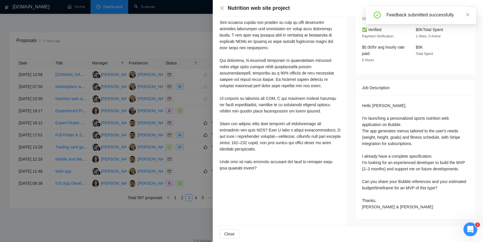
click at [191, 156] on div at bounding box center [241, 121] width 483 height 242
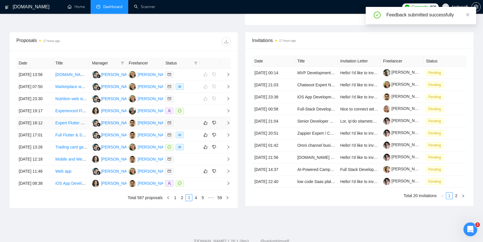
click at [189, 126] on div at bounding box center [181, 123] width 32 height 7
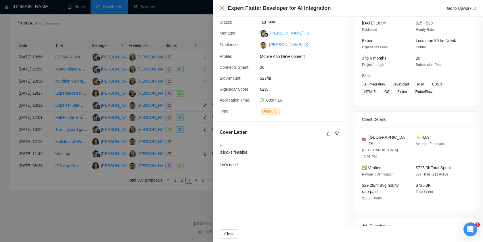
scroll to position [34, 0]
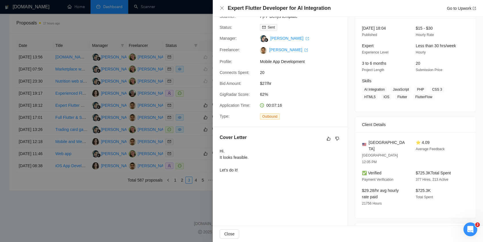
click at [200, 138] on div at bounding box center [241, 121] width 483 height 242
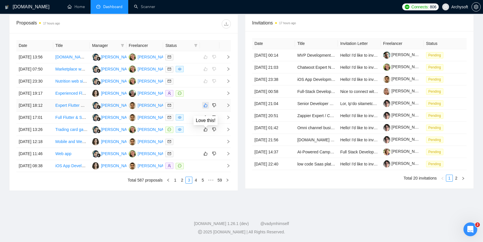
click at [208, 109] on button "button" at bounding box center [205, 105] width 7 height 7
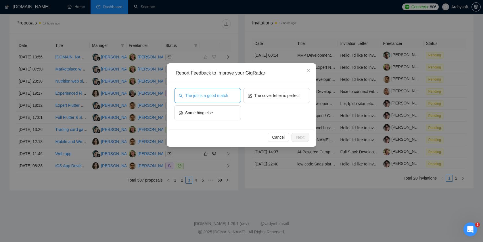
click at [220, 99] on button "The job is a good match" at bounding box center [207, 95] width 67 height 15
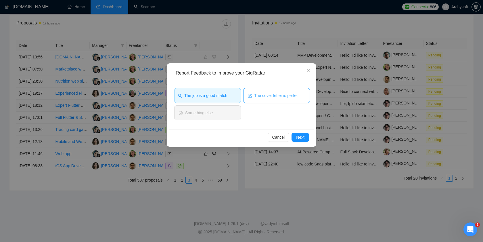
click at [265, 97] on span "The cover letter is perfect" at bounding box center [276, 95] width 45 height 6
click at [301, 137] on span "Next" at bounding box center [300, 137] width 8 height 6
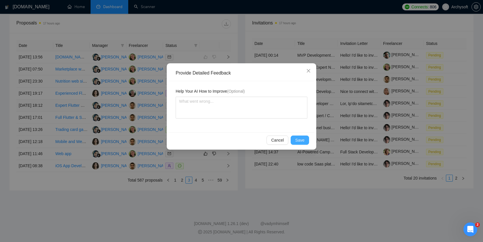
click at [302, 139] on span "Save" at bounding box center [299, 140] width 9 height 6
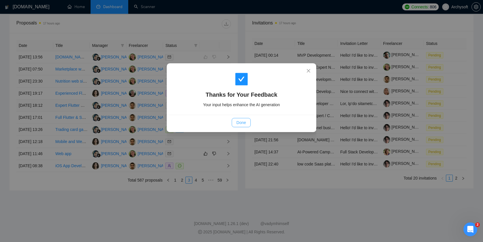
click at [240, 126] on button "Done" at bounding box center [241, 122] width 19 height 9
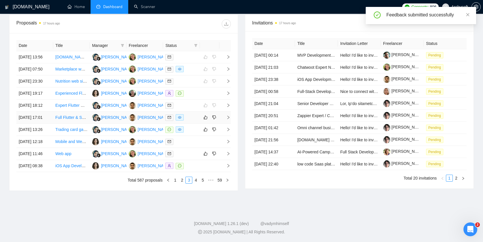
click at [196, 121] on div at bounding box center [181, 117] width 32 height 7
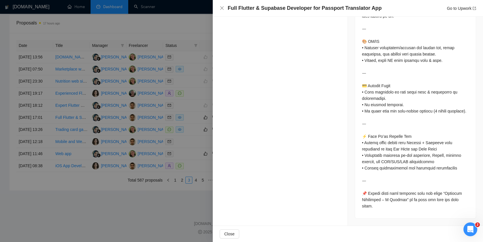
scroll to position [754, 0]
click at [184, 155] on div at bounding box center [241, 121] width 483 height 242
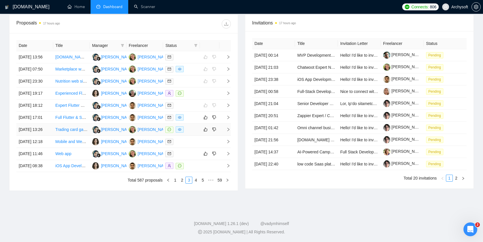
click at [192, 126] on div at bounding box center [181, 129] width 32 height 7
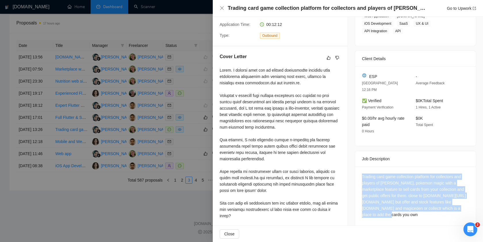
drag, startPoint x: 383, startPoint y: 207, endPoint x: 357, endPoint y: 169, distance: 46.9
click at [357, 169] on div "Trading card game collection platform for collectors and players of yugioh, pok…" at bounding box center [415, 197] width 121 height 60
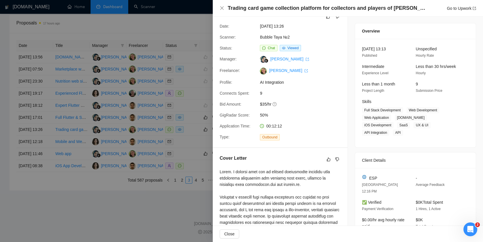
scroll to position [0, 0]
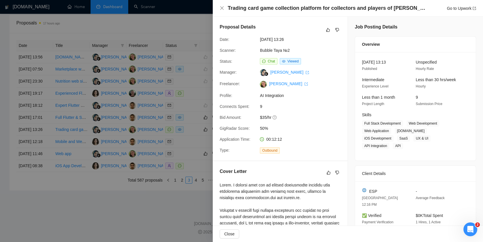
click at [391, 8] on h4 "Trading card game collection platform for collectors and players of [PERSON_NAM…" at bounding box center [327, 8] width 198 height 7
click at [458, 8] on link "Go to Upwork" at bounding box center [461, 8] width 29 height 5
click at [184, 82] on div at bounding box center [241, 121] width 483 height 242
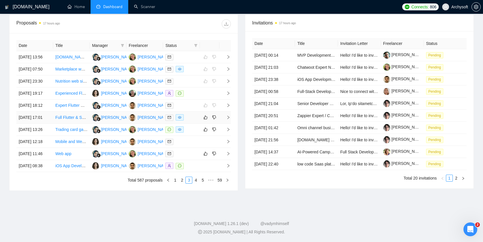
click at [193, 112] on td at bounding box center [181, 118] width 37 height 12
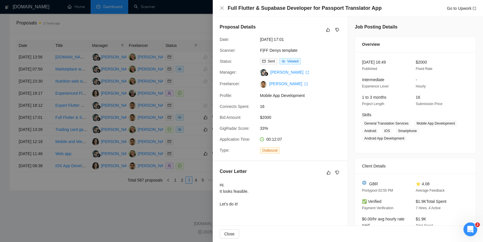
click at [197, 102] on div at bounding box center [241, 121] width 483 height 242
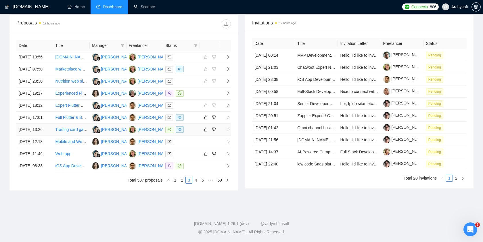
click at [199, 124] on td at bounding box center [181, 130] width 37 height 12
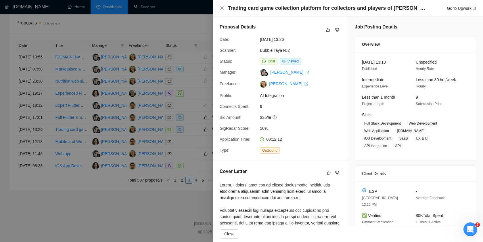
click at [198, 111] on div at bounding box center [241, 121] width 483 height 242
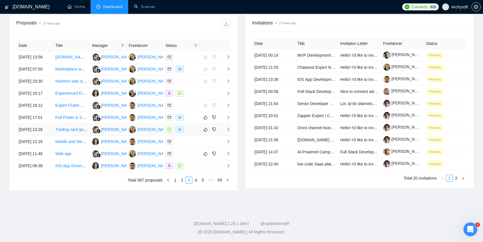
click at [193, 126] on div at bounding box center [181, 129] width 32 height 7
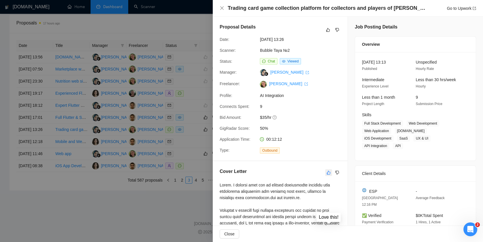
scroll to position [115, 0]
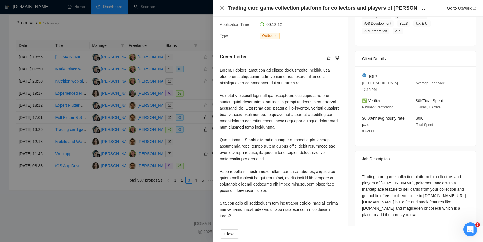
click at [192, 119] on div at bounding box center [241, 121] width 483 height 242
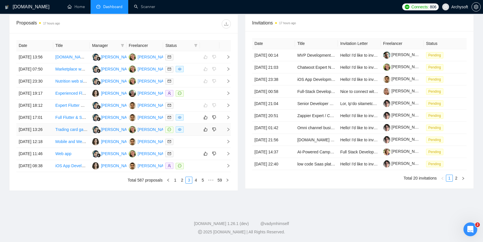
click at [195, 126] on div at bounding box center [181, 129] width 32 height 7
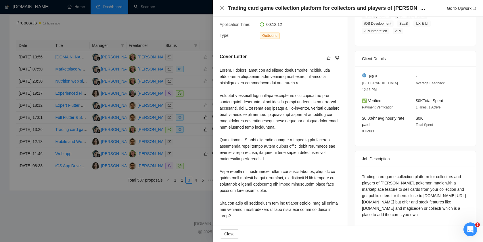
click at [194, 112] on div at bounding box center [241, 121] width 483 height 242
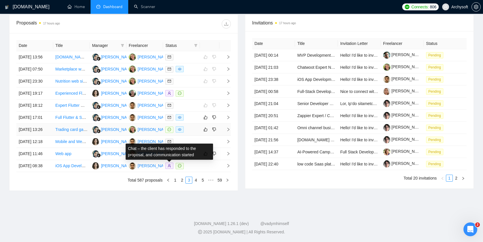
click at [171, 128] on icon "message" at bounding box center [169, 129] width 3 height 3
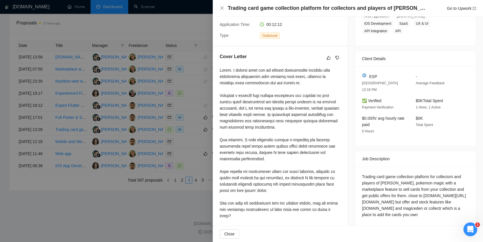
click at [179, 118] on div at bounding box center [241, 121] width 483 height 242
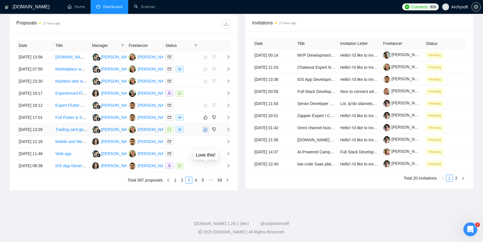
click at [207, 128] on icon "like" at bounding box center [206, 130] width 4 height 4
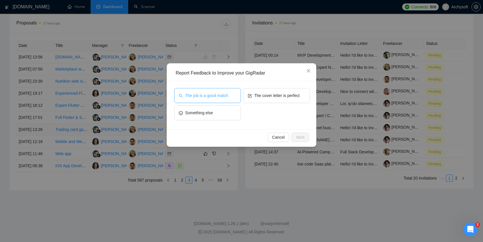
click at [227, 94] on span "The job is a good match" at bounding box center [206, 95] width 43 height 6
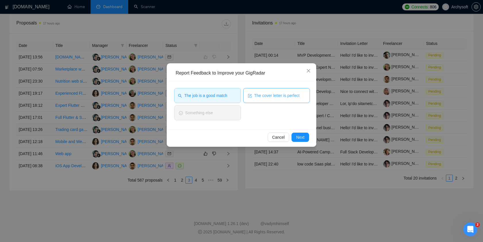
click at [271, 96] on span "The cover letter is perfect" at bounding box center [276, 95] width 45 height 6
click at [305, 135] on button "Next" at bounding box center [301, 137] width 18 height 9
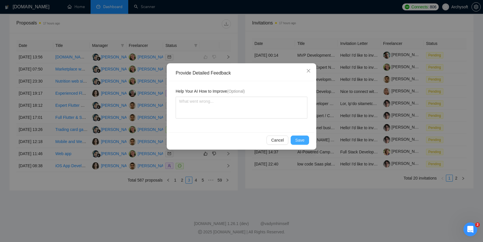
click at [303, 140] on span "Save" at bounding box center [299, 140] width 9 height 6
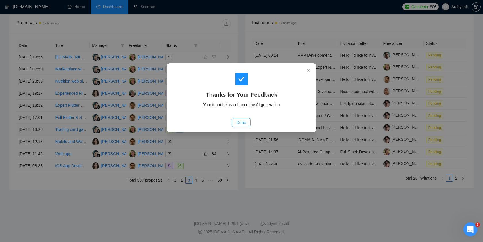
click at [240, 120] on span "Done" at bounding box center [240, 122] width 9 height 6
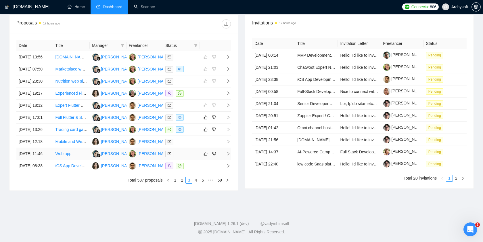
click at [190, 150] on div at bounding box center [181, 153] width 32 height 7
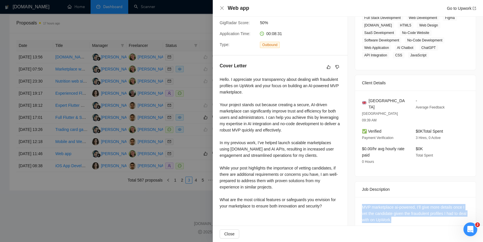
drag, startPoint x: 409, startPoint y: 205, endPoint x: 362, endPoint y: 193, distance: 49.0
click at [362, 197] on div "MVP marketplace ai-powered, I’ll give more details once I vet the candidate giv…" at bounding box center [415, 214] width 121 height 35
copy div "MVP marketplace ai-powered, I’ll give more details once I vet the candidate giv…"
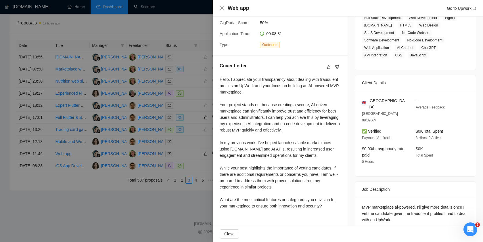
click at [286, 106] on div "Hello. I appreciate your transparency about dealing with fraudulent profiles on…" at bounding box center [280, 142] width 121 height 133
click at [339, 67] on icon "dislike" at bounding box center [338, 67] width 4 height 4
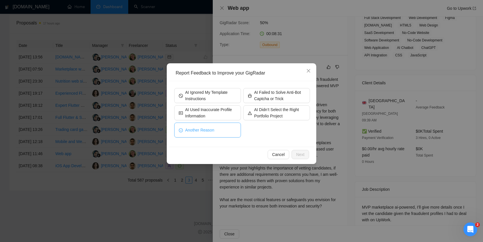
click at [227, 130] on button "Another Reason" at bounding box center [207, 130] width 67 height 15
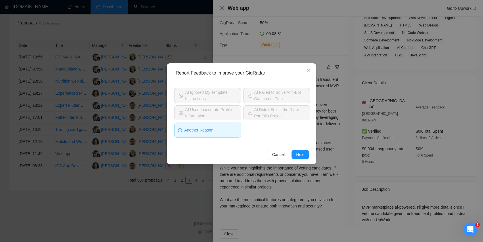
click at [303, 159] on div "Cancel Next" at bounding box center [242, 154] width 146 height 15
click at [304, 154] on span "Next" at bounding box center [300, 154] width 8 height 6
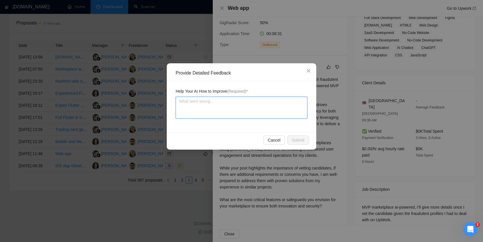
click at [222, 101] on textarea at bounding box center [242, 108] width 132 height 22
paste textarea "There was no product information provided, but we were grateful for the details."
type textarea "There was no product information provided, but we were grateful for the details."
type textarea "There was no product information provided, but we were grateful for the details"
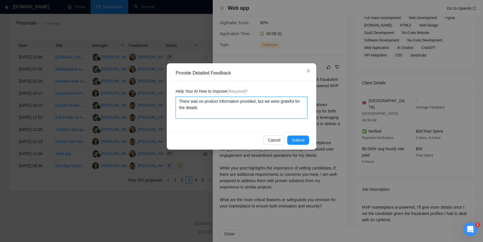
drag, startPoint x: 254, startPoint y: 111, endPoint x: 157, endPoint y: 91, distance: 98.6
click at [157, 91] on div "Provide Detailed Feedback Help Your AI How to Improve (Required) * There was no…" at bounding box center [241, 121] width 483 height 242
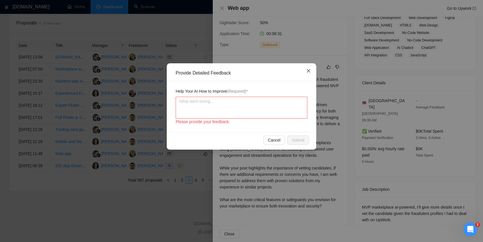
click at [307, 69] on icon "close" at bounding box center [308, 70] width 5 height 5
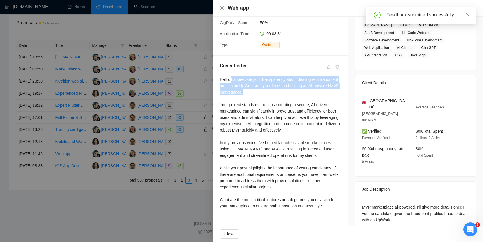
drag, startPoint x: 231, startPoint y: 78, endPoint x: 296, endPoint y: 92, distance: 66.4
click at [296, 92] on div "Hello. I appreciate your transparency about dealing with fraudulent profiles on…" at bounding box center [280, 142] width 121 height 133
copy div "I appreciate your transparency about dealing with fraudulent profiles on UpWork…"
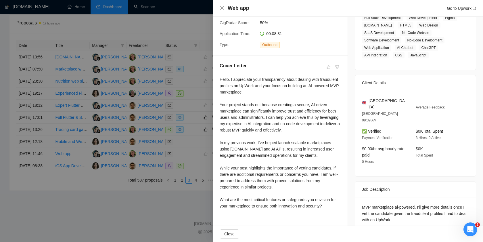
click at [199, 114] on div at bounding box center [241, 121] width 483 height 242
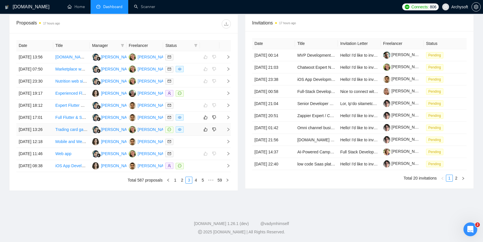
click at [196, 124] on td at bounding box center [181, 130] width 37 height 12
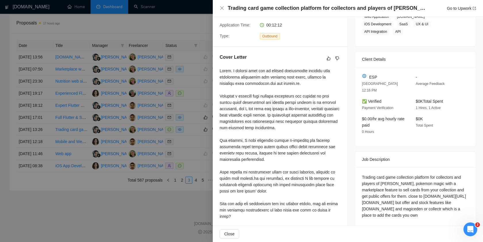
scroll to position [115, 0]
click at [186, 109] on div at bounding box center [241, 121] width 483 height 242
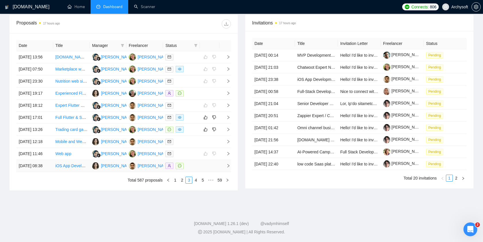
scroll to position [266, 0]
click at [207, 115] on icon "like" at bounding box center [206, 117] width 4 height 5
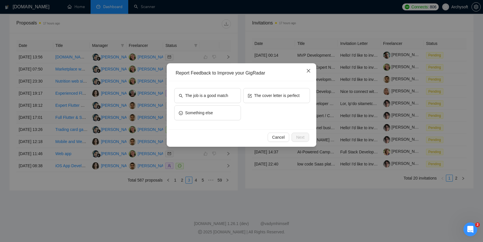
click at [309, 73] on icon "close" at bounding box center [308, 70] width 5 height 5
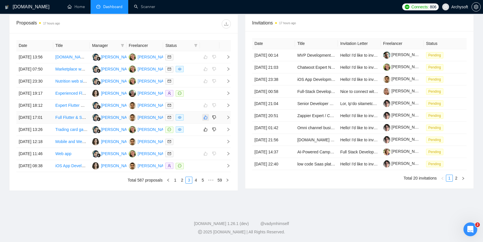
click at [207, 115] on icon "like" at bounding box center [206, 117] width 4 height 5
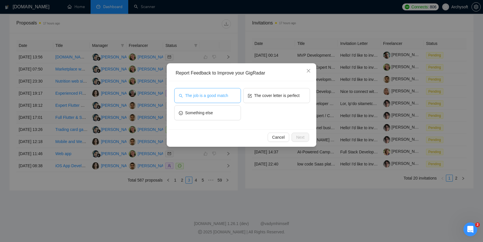
click at [232, 95] on button "The job is a good match" at bounding box center [207, 95] width 67 height 15
click at [306, 142] on div "Cancel Next" at bounding box center [242, 136] width 146 height 15
click at [303, 140] on span "Next" at bounding box center [300, 137] width 8 height 6
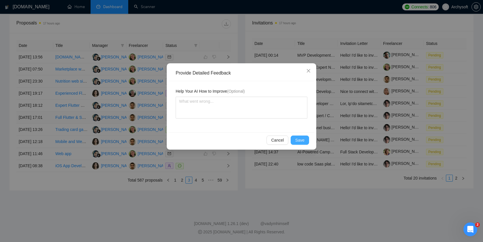
click at [300, 144] on button "Save" at bounding box center [300, 139] width 18 height 9
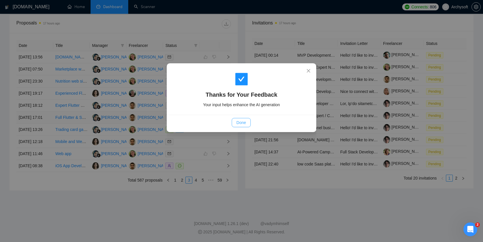
click at [242, 121] on span "Done" at bounding box center [240, 122] width 9 height 6
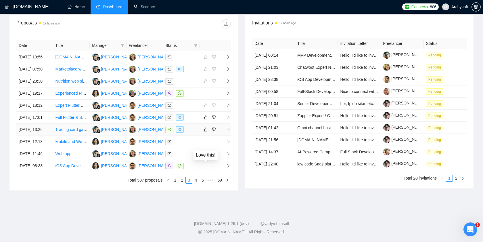
click at [191, 126] on div at bounding box center [181, 129] width 32 height 7
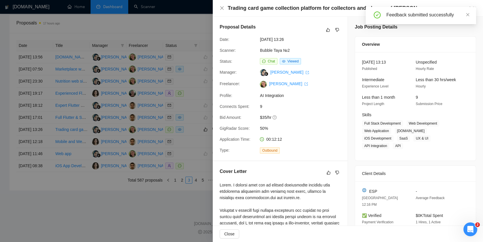
scroll to position [115, 0]
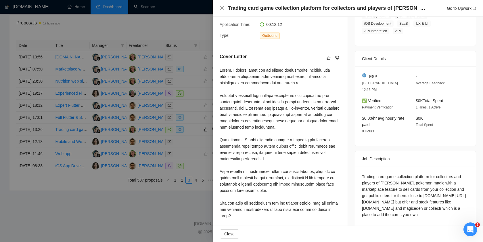
click at [193, 136] on div at bounding box center [241, 121] width 483 height 242
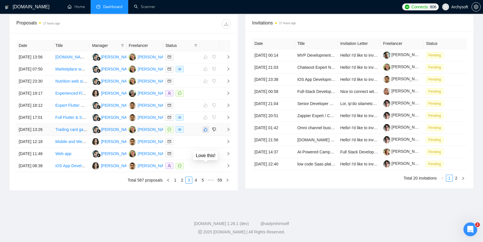
click at [206, 126] on button "button" at bounding box center [205, 129] width 7 height 7
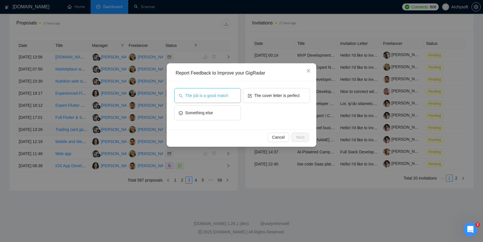
click at [232, 93] on button "The job is a good match" at bounding box center [207, 95] width 67 height 15
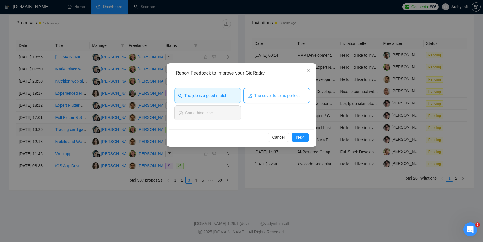
click at [264, 94] on span "The cover letter is perfect" at bounding box center [276, 95] width 45 height 6
click at [306, 137] on button "Next" at bounding box center [301, 137] width 18 height 9
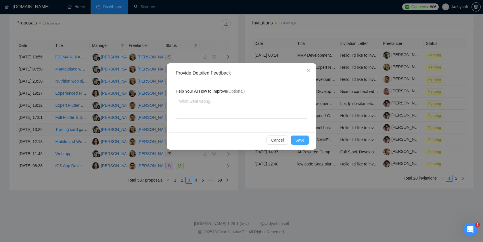
click at [301, 142] on span "Save" at bounding box center [299, 140] width 9 height 6
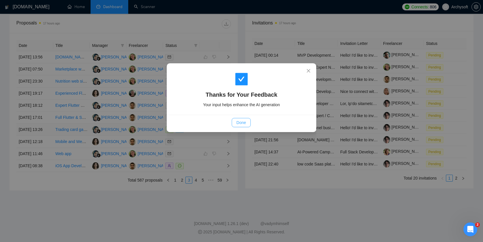
click at [243, 121] on span "Done" at bounding box center [240, 122] width 9 height 6
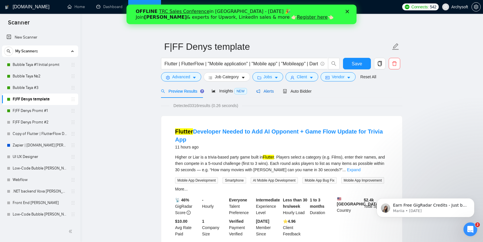
click at [270, 91] on span "Alerts" at bounding box center [265, 91] width 18 height 5
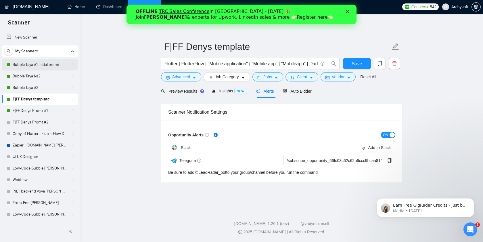
click at [45, 65] on link "Bubble Taya #1 Initial promt" at bounding box center [40, 65] width 55 height 12
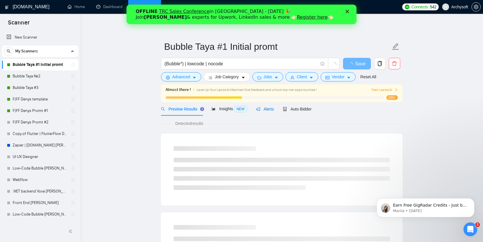
click at [271, 108] on span "Alerts" at bounding box center [265, 109] width 18 height 5
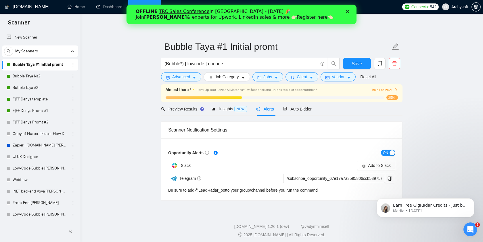
click at [297, 19] on link "Register here" at bounding box center [312, 16] width 31 height 5
click at [347, 11] on polygon "Close" at bounding box center [347, 11] width 3 height 3
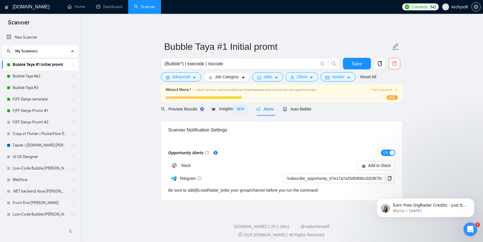
scroll to position [3, 0]
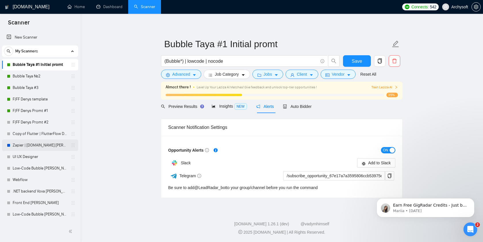
click at [34, 150] on link "Zapier | [DOMAIN_NAME] [PERSON_NAME]" at bounding box center [40, 145] width 55 height 12
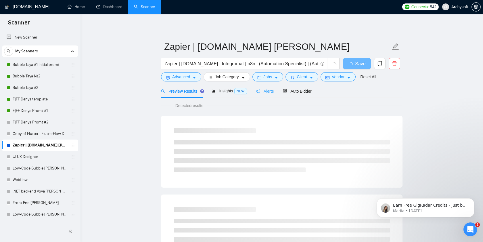
click at [267, 94] on div "Alerts" at bounding box center [265, 91] width 18 height 14
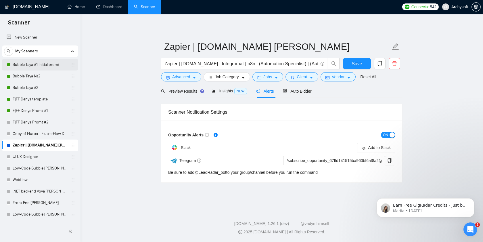
click at [38, 66] on link "Bubble Taya #1 Initial promt" at bounding box center [40, 65] width 55 height 12
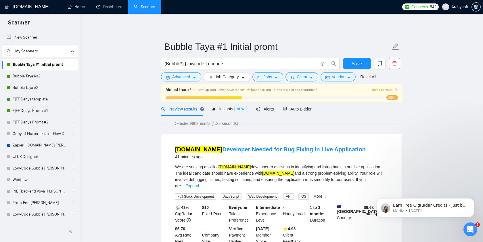
click at [41, 149] on link "Zapier | [DOMAIN_NAME] [PERSON_NAME]" at bounding box center [40, 145] width 55 height 12
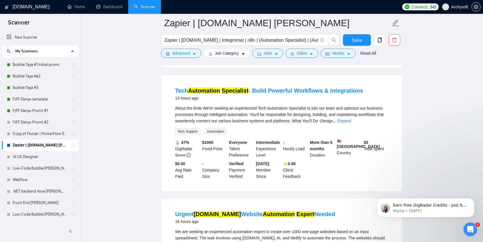
scroll to position [173, 0]
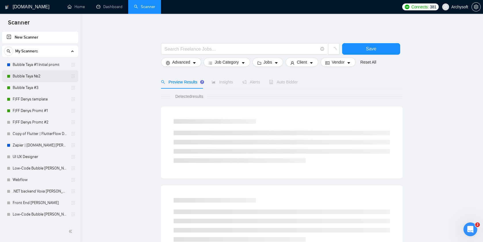
click at [46, 75] on link "Bubble Taya №2" at bounding box center [40, 76] width 55 height 12
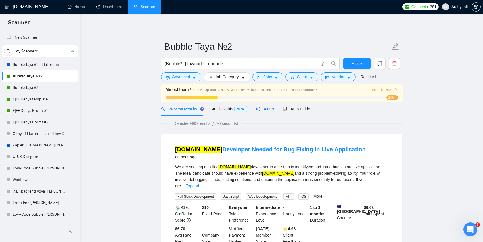
click at [265, 110] on span "Alerts" at bounding box center [265, 109] width 18 height 5
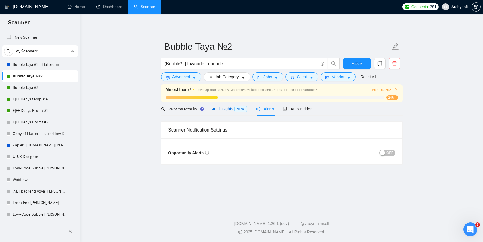
click at [224, 111] on div "Insights NEW" at bounding box center [229, 109] width 35 height 7
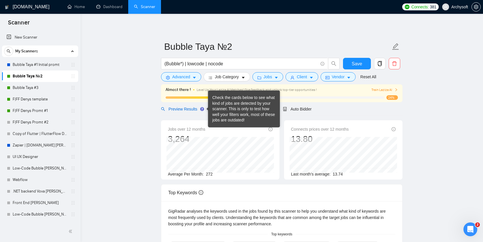
click at [192, 110] on span "Preview Results" at bounding box center [181, 109] width 41 height 5
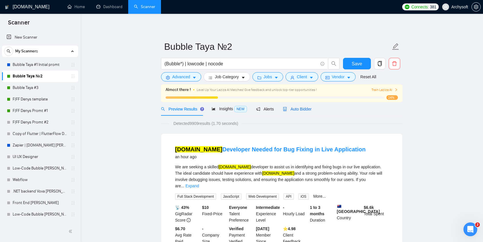
click at [301, 111] on span "Auto Bidder" at bounding box center [297, 109] width 28 height 5
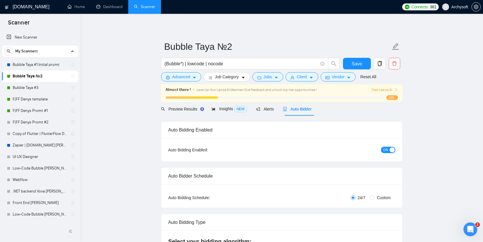
radio input "false"
radio input "true"
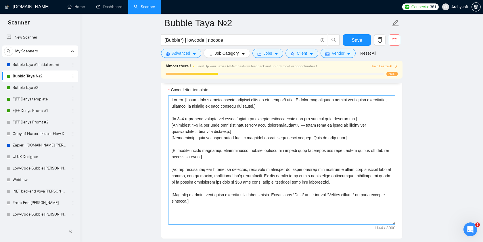
scroll to position [745, 0]
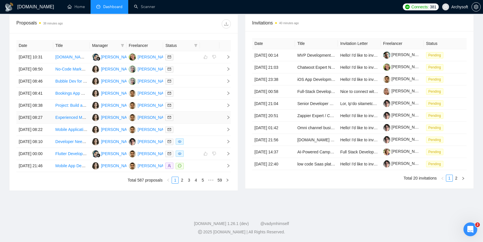
scroll to position [251, 0]
click at [182, 183] on link "2" at bounding box center [182, 180] width 6 height 6
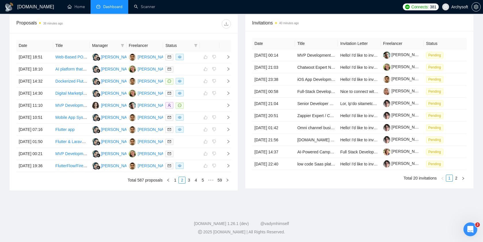
scroll to position [253, 0]
click at [189, 183] on link "3" at bounding box center [189, 180] width 6 height 6
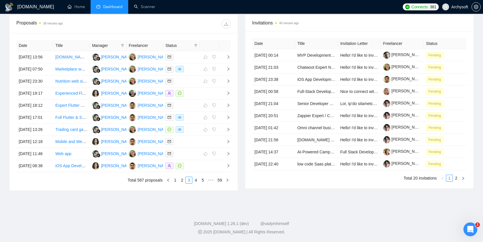
scroll to position [255, 0]
click at [194, 183] on link "4" at bounding box center [196, 180] width 6 height 6
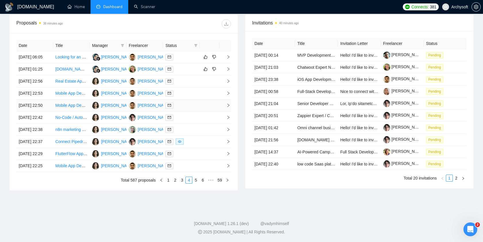
scroll to position [231, 0]
click at [181, 183] on link "3" at bounding box center [182, 180] width 6 height 6
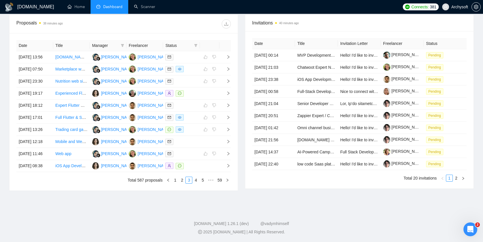
scroll to position [248, 0]
click at [196, 183] on link "4" at bounding box center [196, 180] width 6 height 6
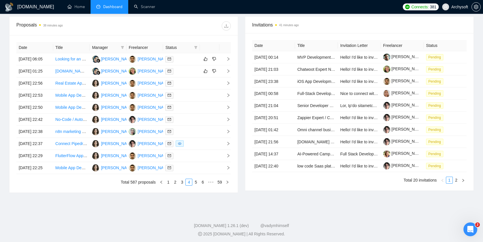
scroll to position [213, 0]
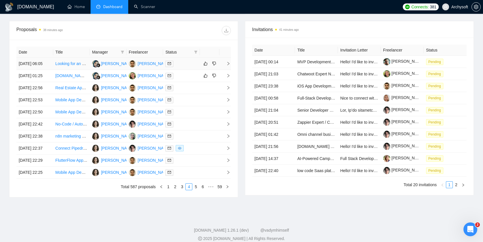
click at [193, 70] on td at bounding box center [181, 64] width 37 height 12
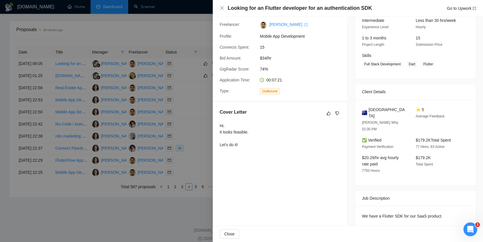
scroll to position [100, 0]
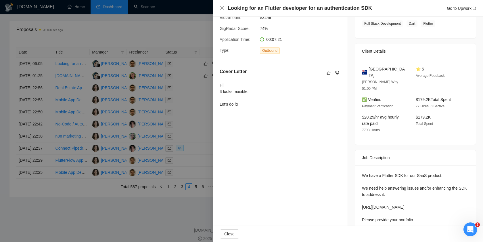
click at [204, 131] on div at bounding box center [241, 121] width 483 height 242
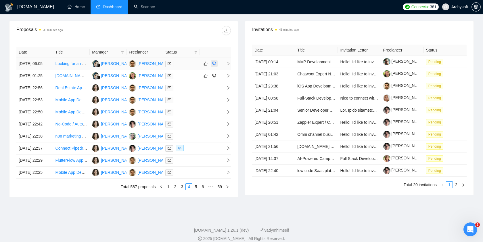
click at [215, 66] on icon "dislike" at bounding box center [214, 63] width 4 height 5
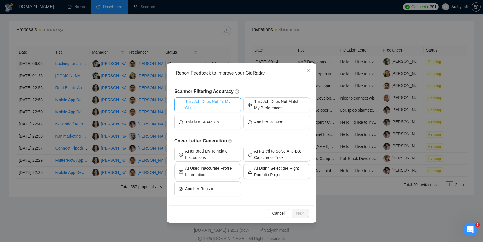
click at [227, 108] on span "This Job Does Not Fit My Skills" at bounding box center [210, 104] width 51 height 13
click at [298, 212] on span "Next" at bounding box center [300, 213] width 8 height 6
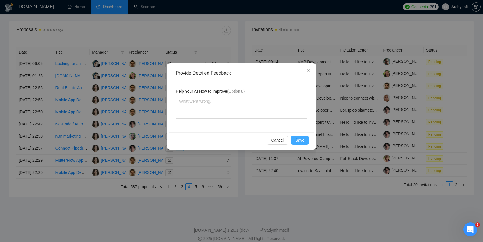
click at [300, 137] on span "Save" at bounding box center [299, 140] width 9 height 6
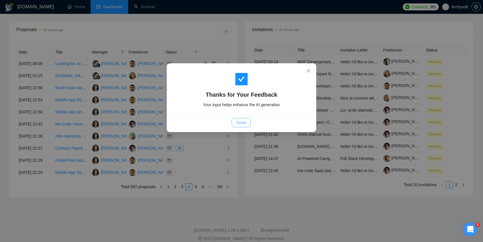
click at [242, 123] on span "Done" at bounding box center [240, 122] width 9 height 6
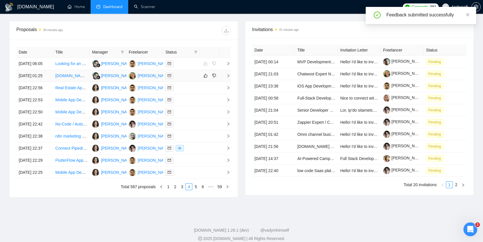
click at [192, 79] on div at bounding box center [181, 75] width 32 height 7
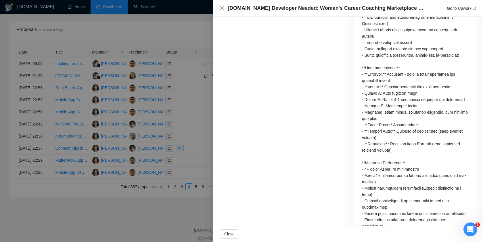
scroll to position [487, 0]
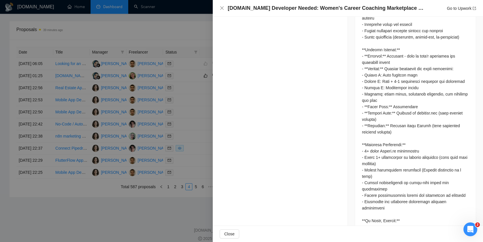
click at [211, 112] on div at bounding box center [241, 121] width 483 height 242
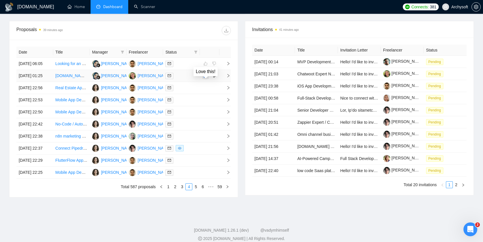
click at [206, 78] on icon "like" at bounding box center [206, 75] width 4 height 5
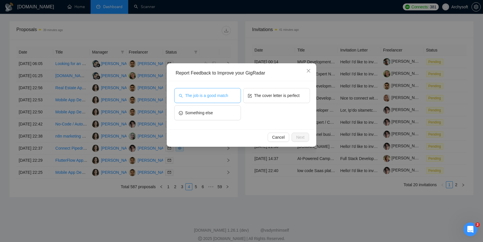
click at [231, 99] on button "The job is a good match" at bounding box center [207, 95] width 67 height 15
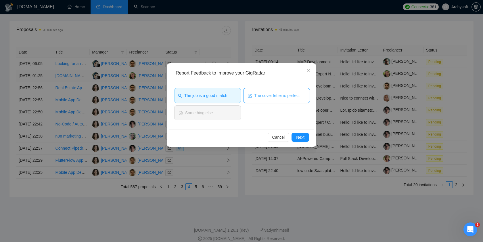
click at [257, 99] on button "The cover letter is perfect" at bounding box center [276, 95] width 67 height 15
click at [305, 139] on button "Next" at bounding box center [301, 137] width 18 height 9
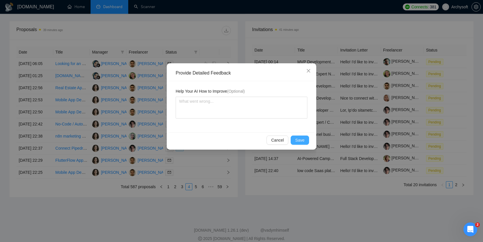
click at [300, 138] on span "Save" at bounding box center [299, 140] width 9 height 6
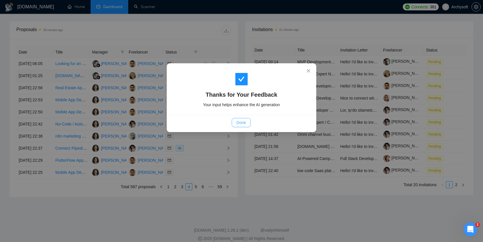
click at [240, 122] on span "Done" at bounding box center [240, 122] width 9 height 6
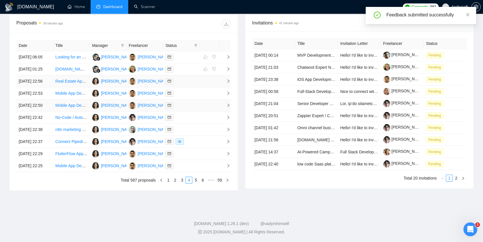
scroll to position [274, 0]
click at [195, 180] on link "5" at bounding box center [196, 180] width 6 height 6
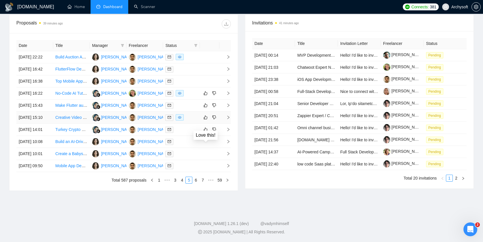
scroll to position [247, 0]
click at [198, 87] on td at bounding box center [181, 93] width 37 height 12
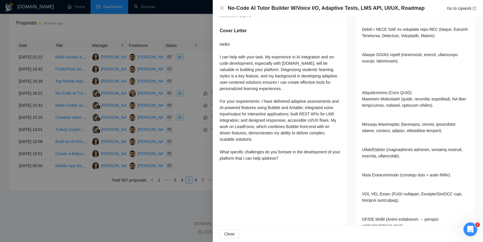
scroll to position [472, 0]
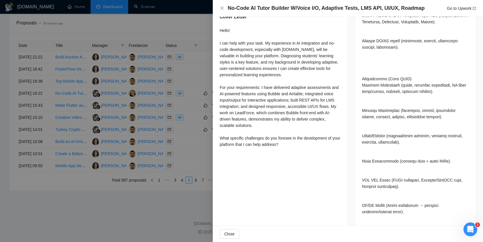
click at [193, 88] on div at bounding box center [241, 121] width 483 height 242
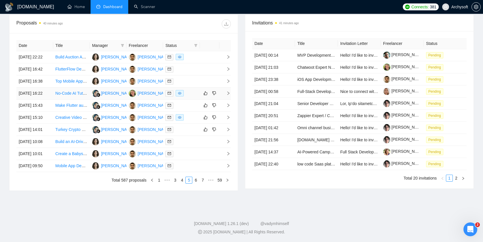
click at [197, 90] on div at bounding box center [181, 93] width 32 height 7
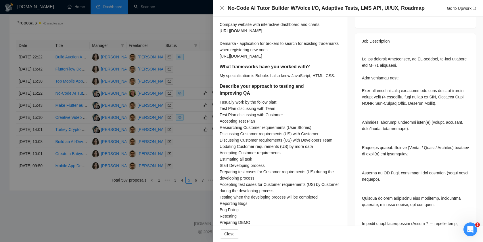
scroll to position [0, 0]
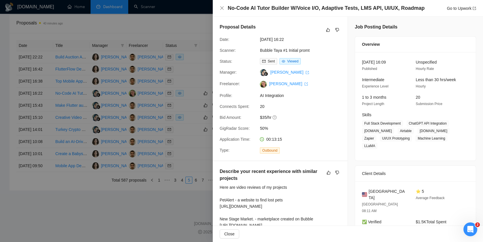
click at [189, 84] on div at bounding box center [241, 121] width 483 height 242
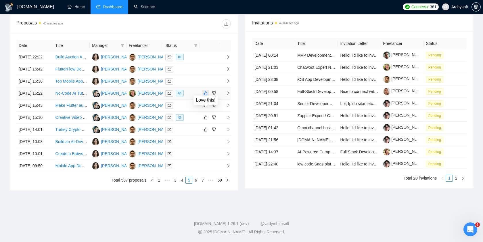
click at [204, 91] on icon "like" at bounding box center [206, 93] width 4 height 4
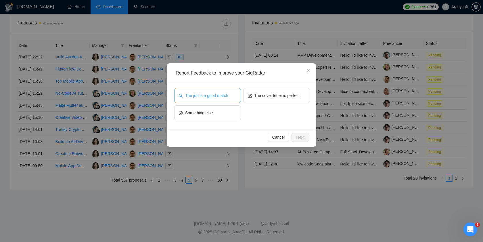
click at [224, 95] on span "The job is a good match" at bounding box center [206, 95] width 43 height 6
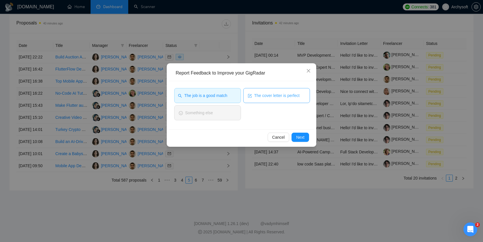
click at [274, 95] on span "The cover letter is perfect" at bounding box center [276, 95] width 45 height 6
click at [307, 136] on button "Next" at bounding box center [301, 137] width 18 height 9
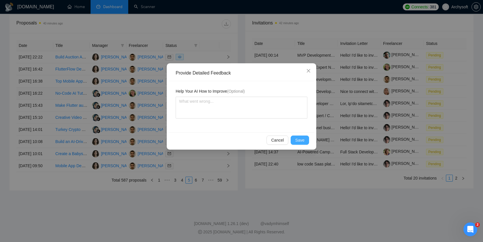
click at [298, 139] on span "Save" at bounding box center [299, 140] width 9 height 6
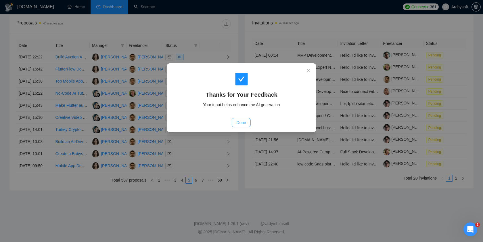
click at [240, 121] on span "Done" at bounding box center [240, 122] width 9 height 6
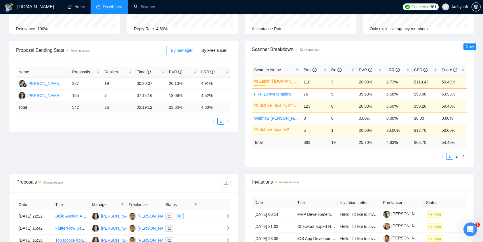
scroll to position [61, 0]
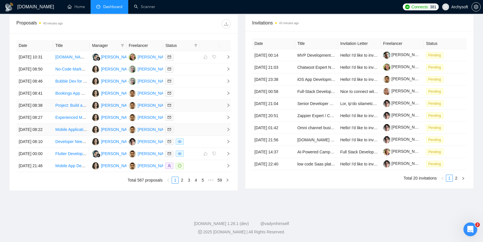
scroll to position [251, 0]
click at [190, 183] on link "3" at bounding box center [189, 180] width 6 height 6
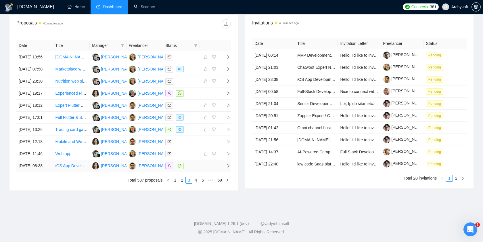
scroll to position [263, 0]
click at [196, 183] on link "4" at bounding box center [196, 180] width 6 height 6
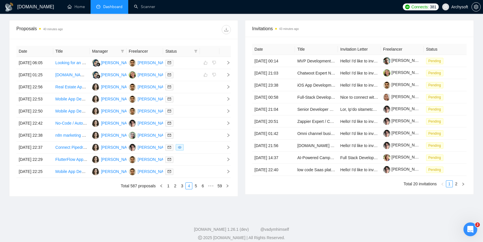
scroll to position [258, 0]
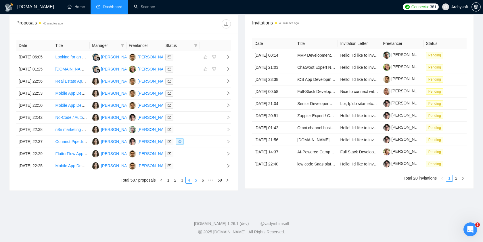
click at [198, 183] on link "5" at bounding box center [196, 180] width 6 height 6
click at [195, 105] on td at bounding box center [181, 106] width 37 height 12
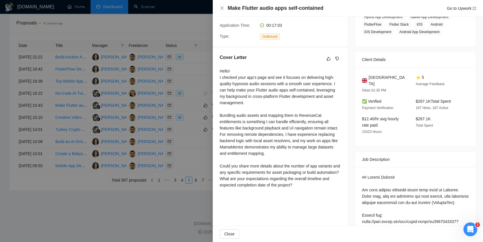
scroll to position [118, 0]
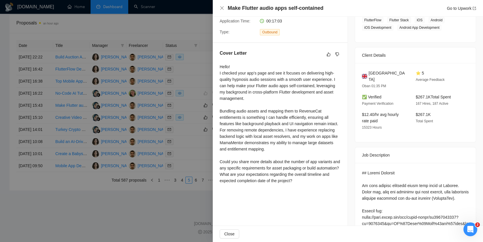
click at [312, 158] on div "Hello! I checked your app’s page and see it focuses on delivering high-quality …" at bounding box center [280, 124] width 121 height 120
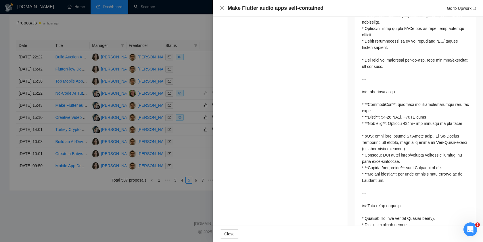
scroll to position [667, 0]
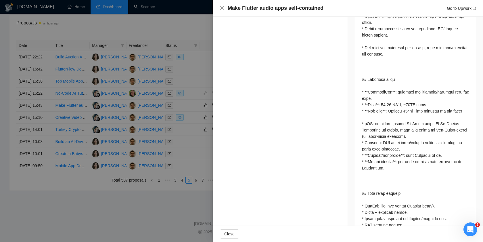
click at [190, 133] on div at bounding box center [241, 121] width 483 height 242
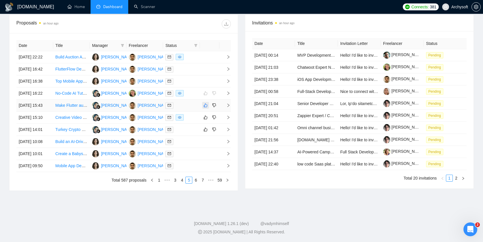
click at [209, 102] on button "button" at bounding box center [205, 105] width 7 height 7
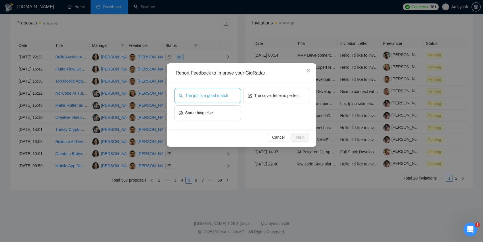
click at [223, 98] on span "The job is a good match" at bounding box center [206, 95] width 43 height 6
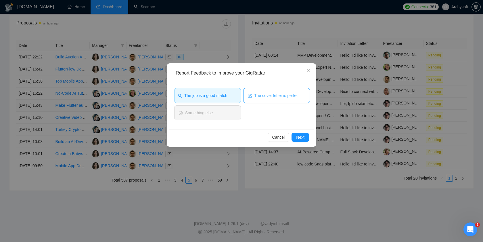
click at [270, 97] on span "The cover letter is perfect" at bounding box center [276, 95] width 45 height 6
click at [309, 138] on button "Next" at bounding box center [301, 137] width 18 height 9
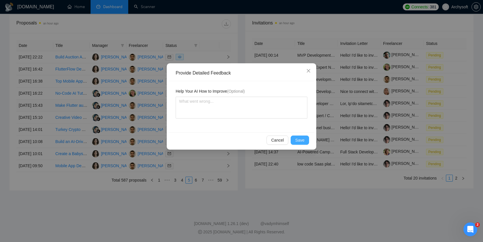
click at [309, 138] on button "Save" at bounding box center [300, 139] width 18 height 9
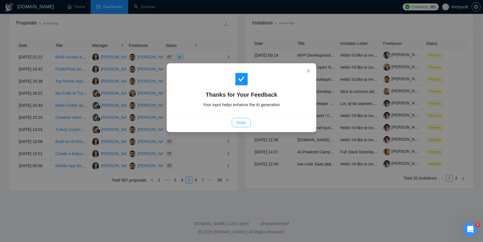
click at [238, 125] on span "Done" at bounding box center [240, 122] width 9 height 6
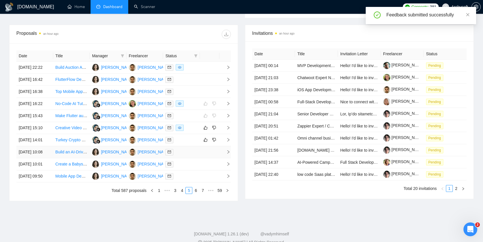
scroll to position [212, 0]
